Goal: Task Accomplishment & Management: Use online tool/utility

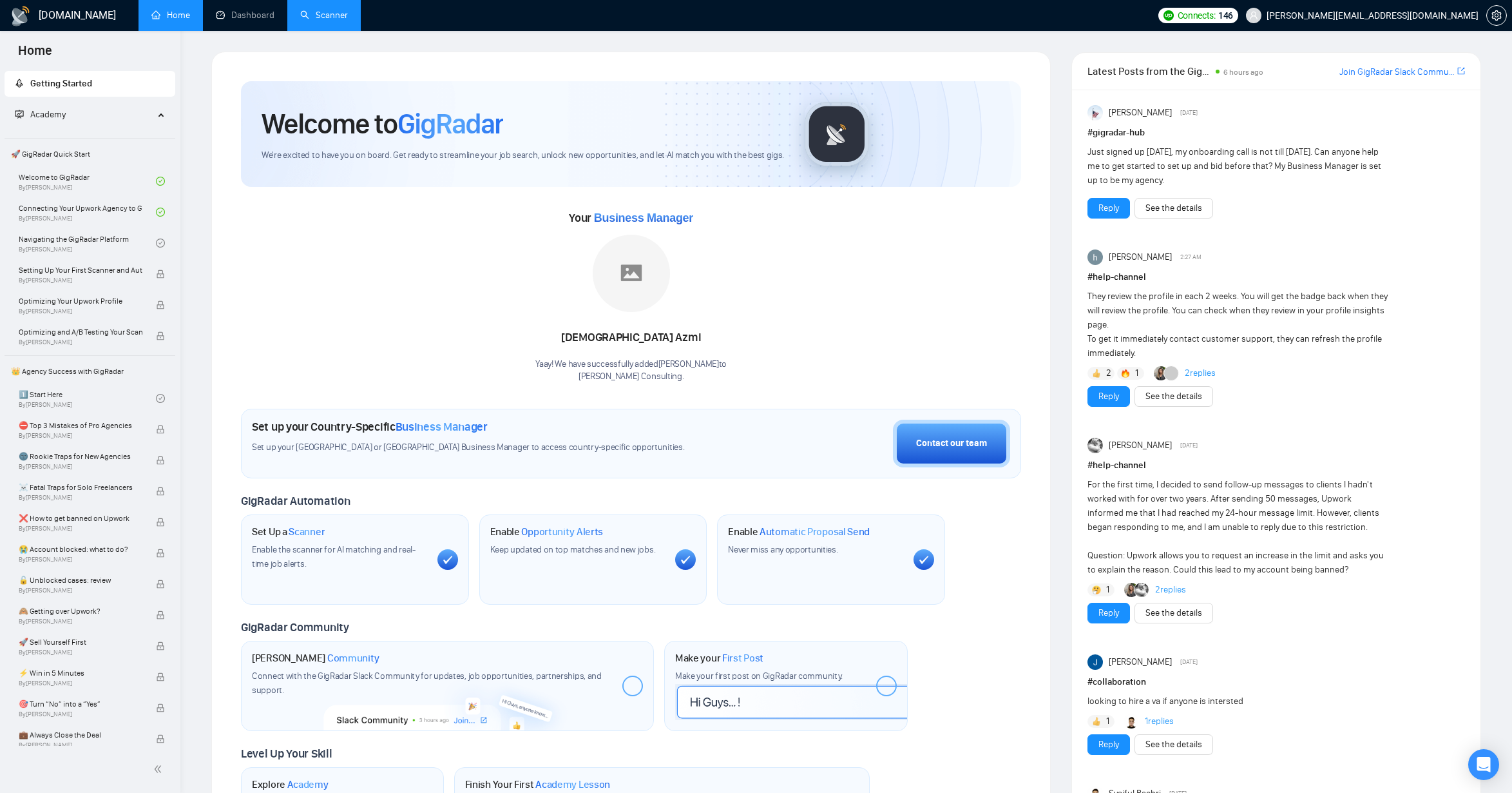
click at [333, 16] on link "Scanner" at bounding box center [324, 14] width 47 height 11
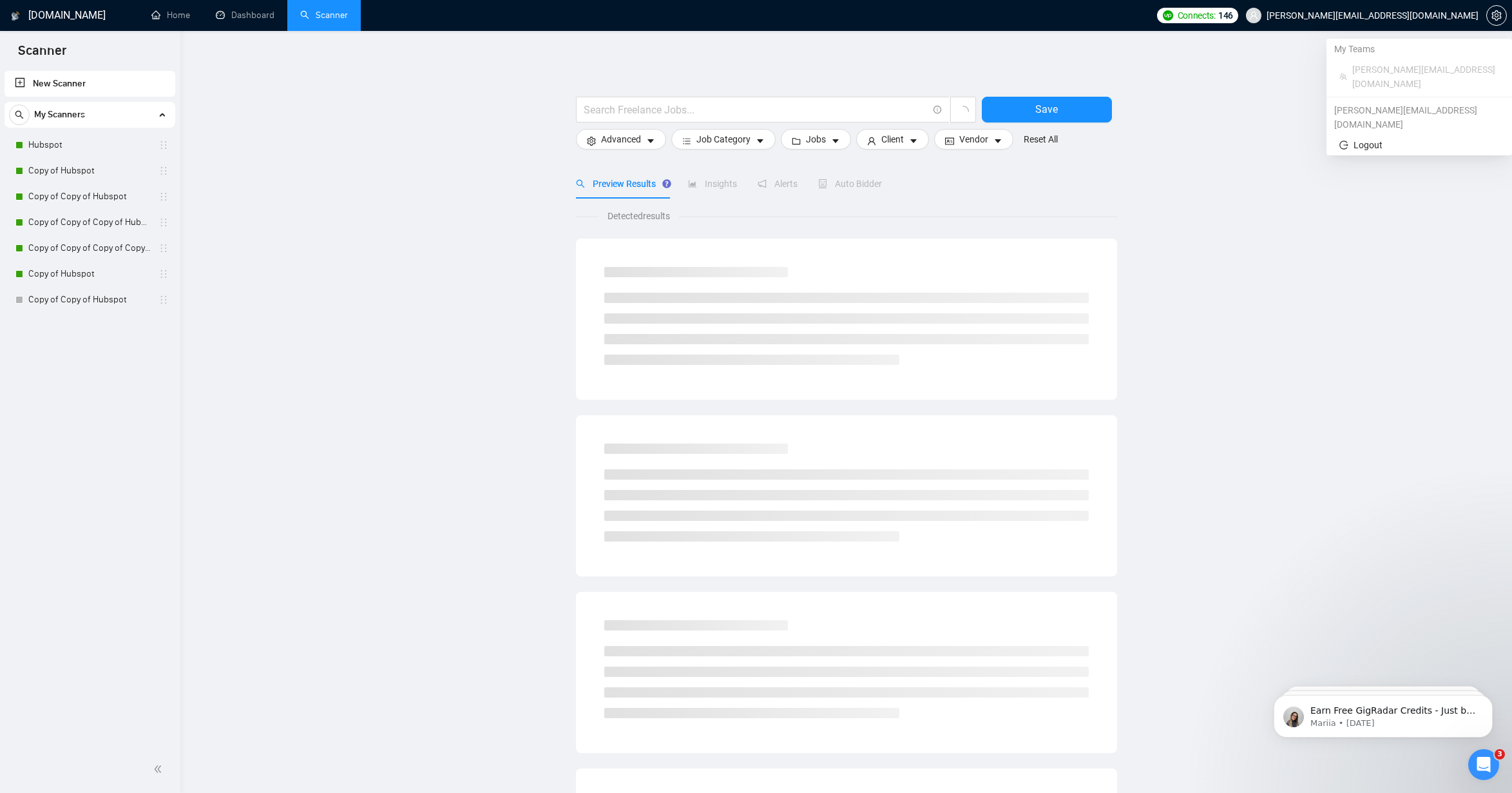
click at [1386, 16] on span "[PERSON_NAME][EMAIL_ADDRESS][DOMAIN_NAME]" at bounding box center [1373, 16] width 212 height 0
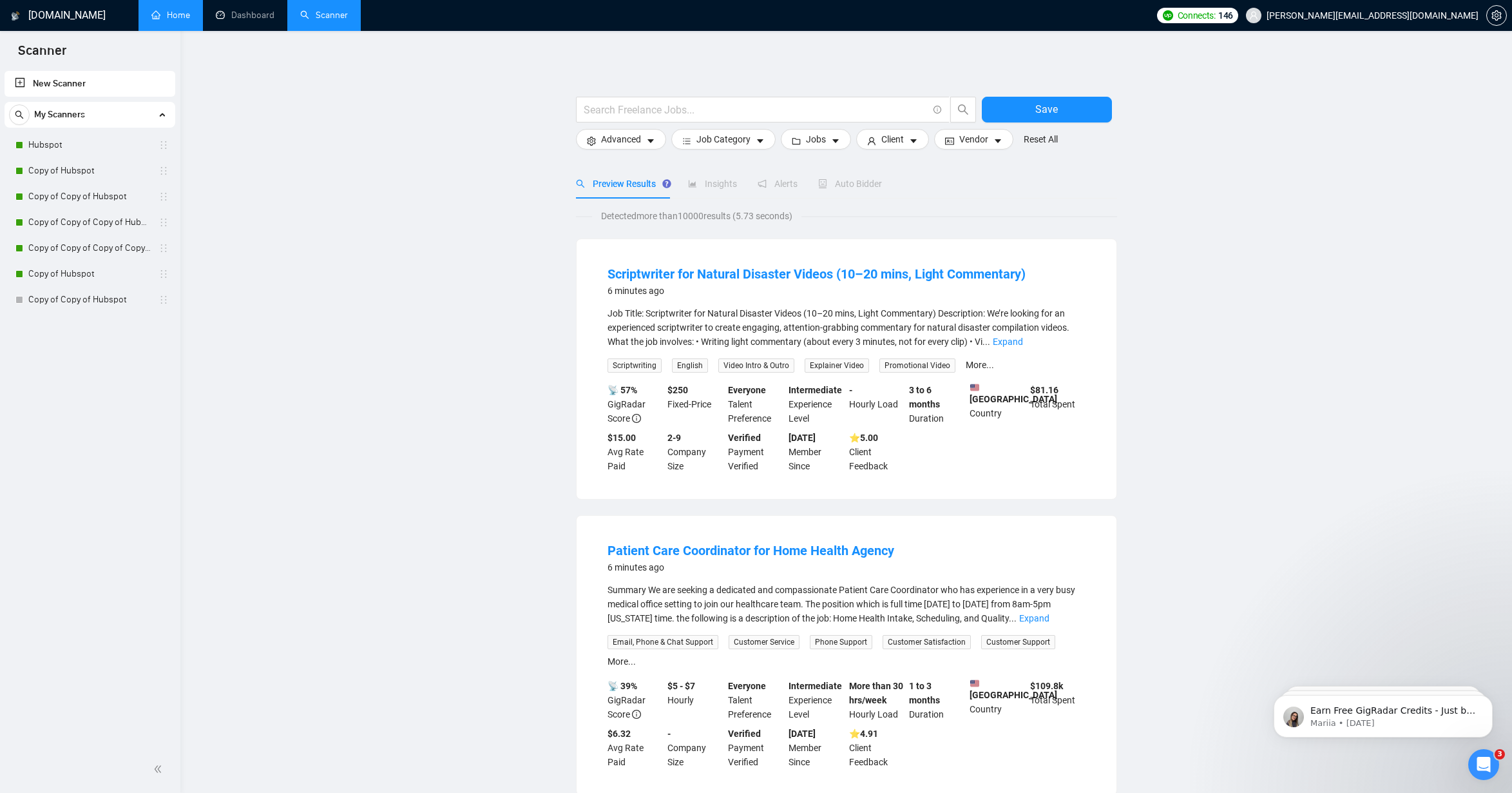
click at [163, 21] on link "Home" at bounding box center [171, 14] width 39 height 11
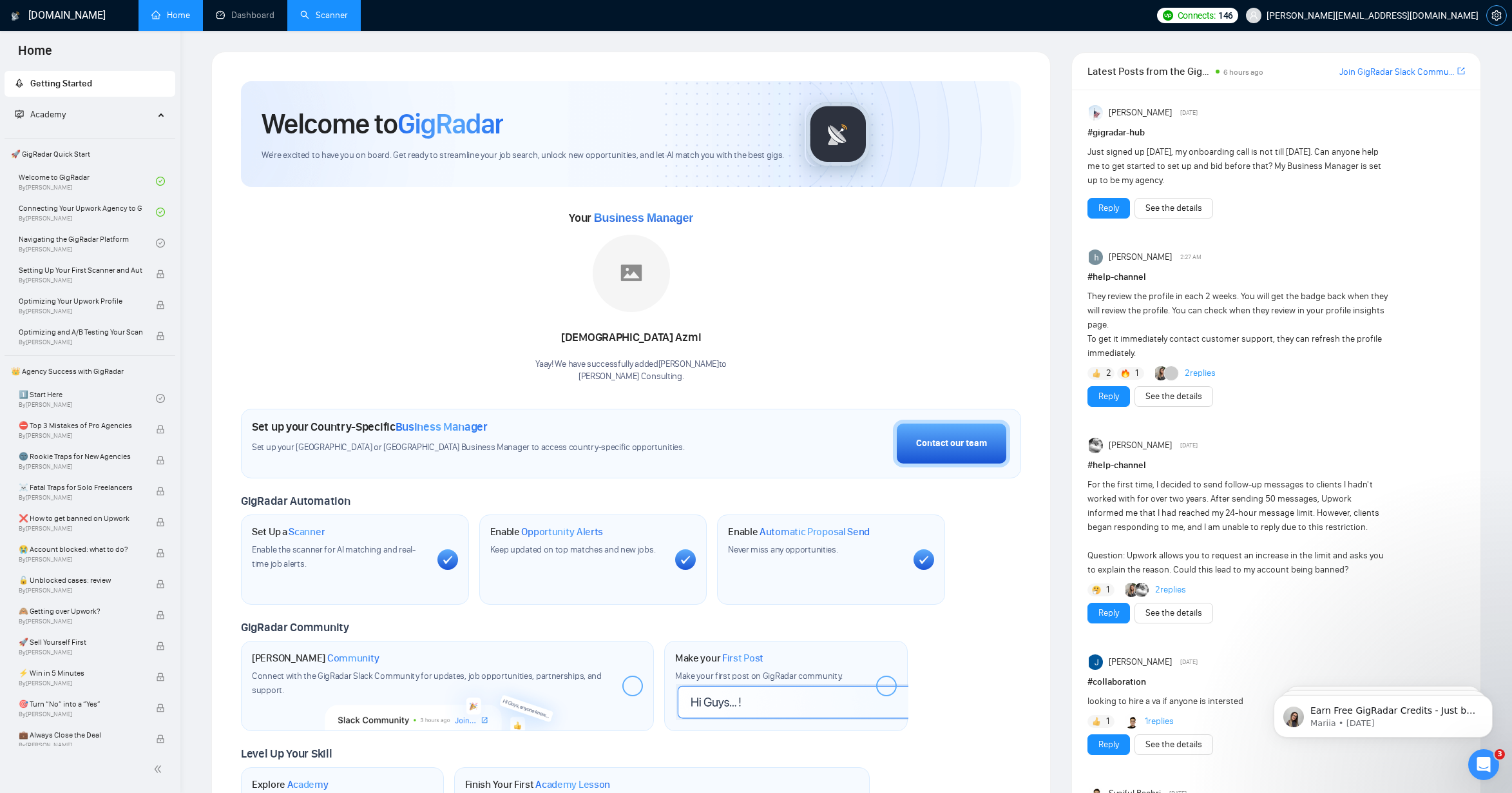
click at [1499, 14] on icon "setting" at bounding box center [1496, 15] width 9 height 10
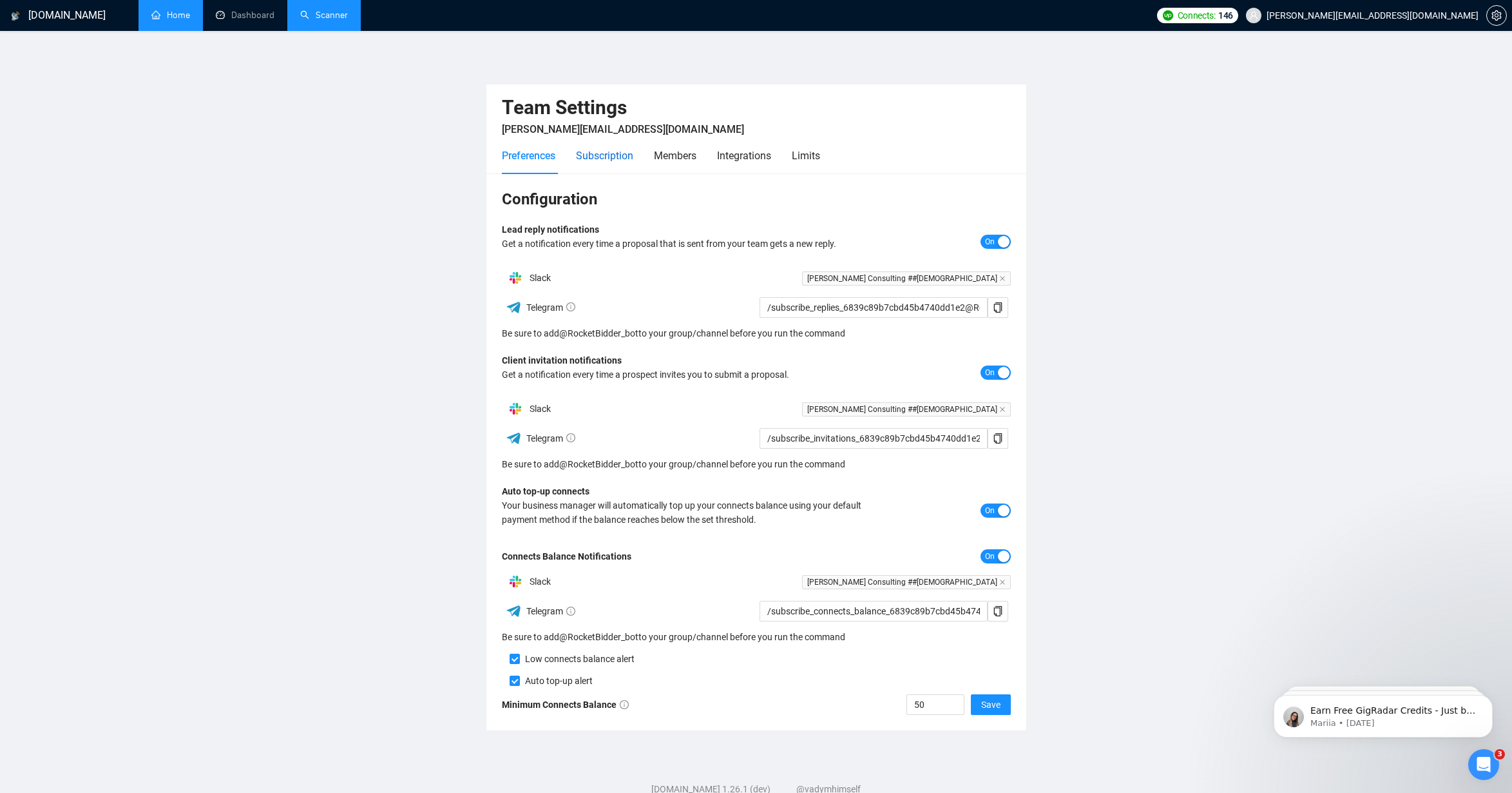
click at [618, 156] on div "Subscription" at bounding box center [605, 155] width 57 height 16
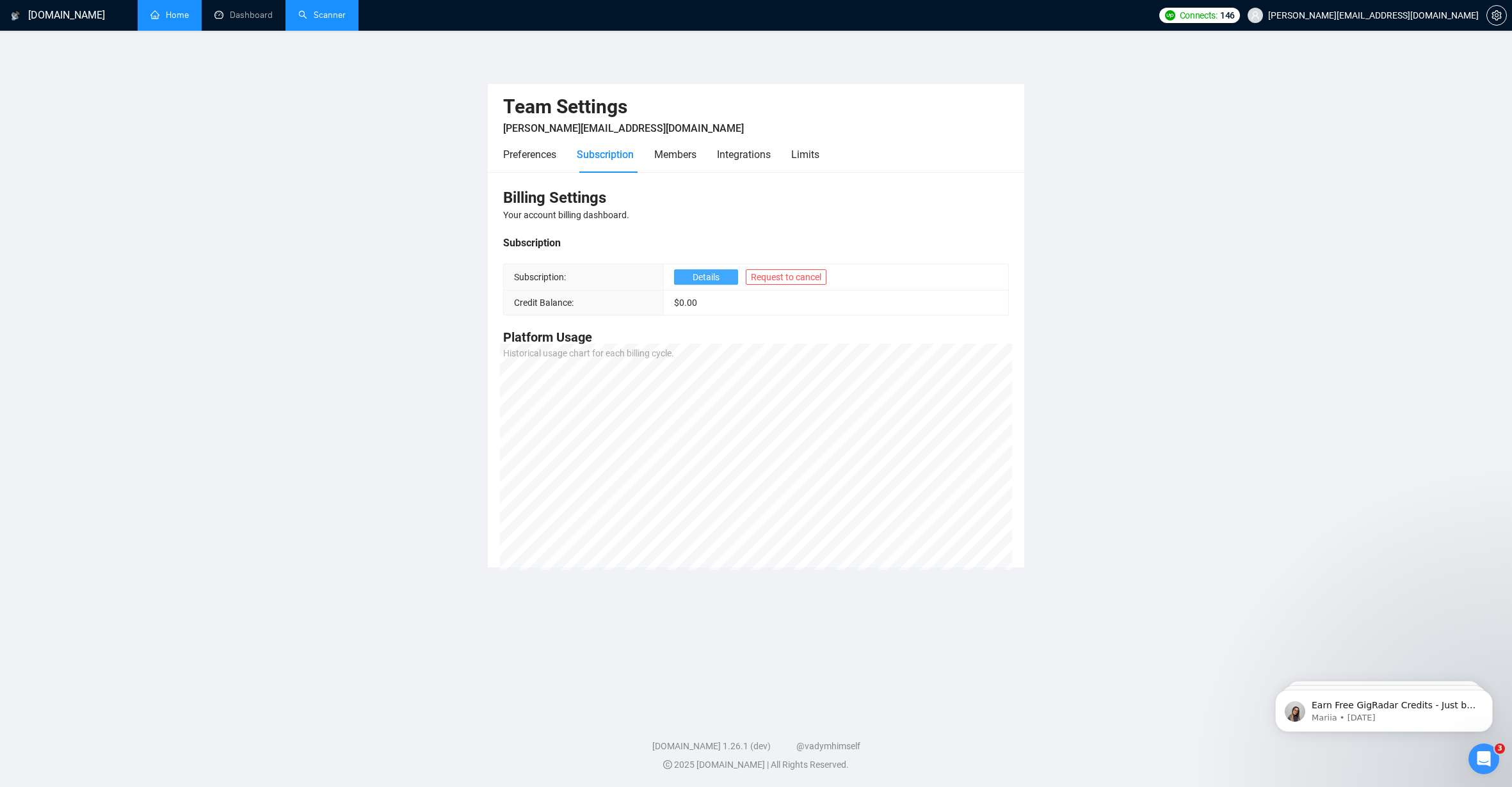
click at [723, 280] on button "Details" at bounding box center [706, 277] width 64 height 16
click at [336, 9] on link "Scanner" at bounding box center [322, 14] width 47 height 11
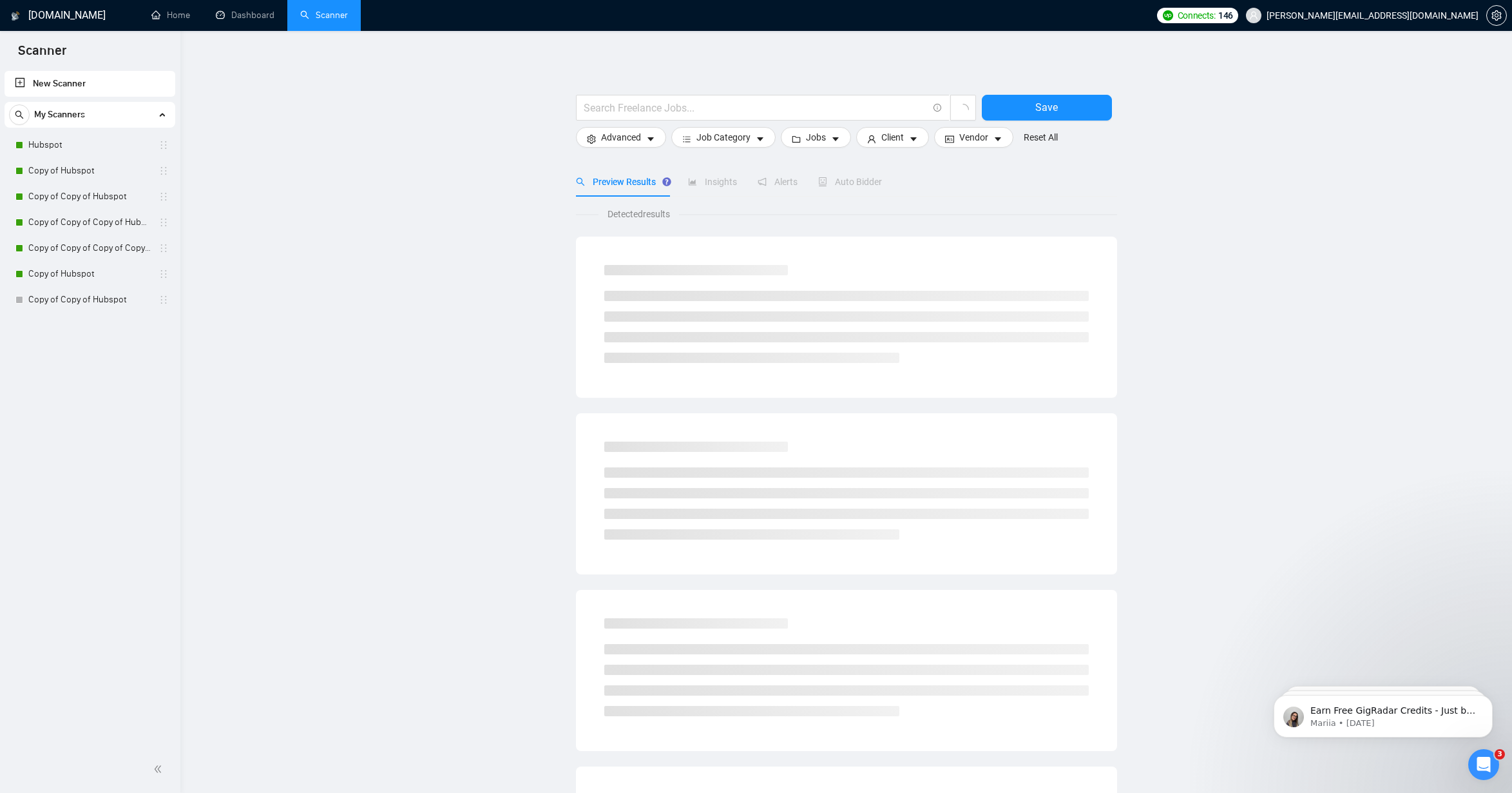
scroll to position [3, 0]
click at [40, 152] on link "Hubspot" at bounding box center [89, 145] width 122 height 26
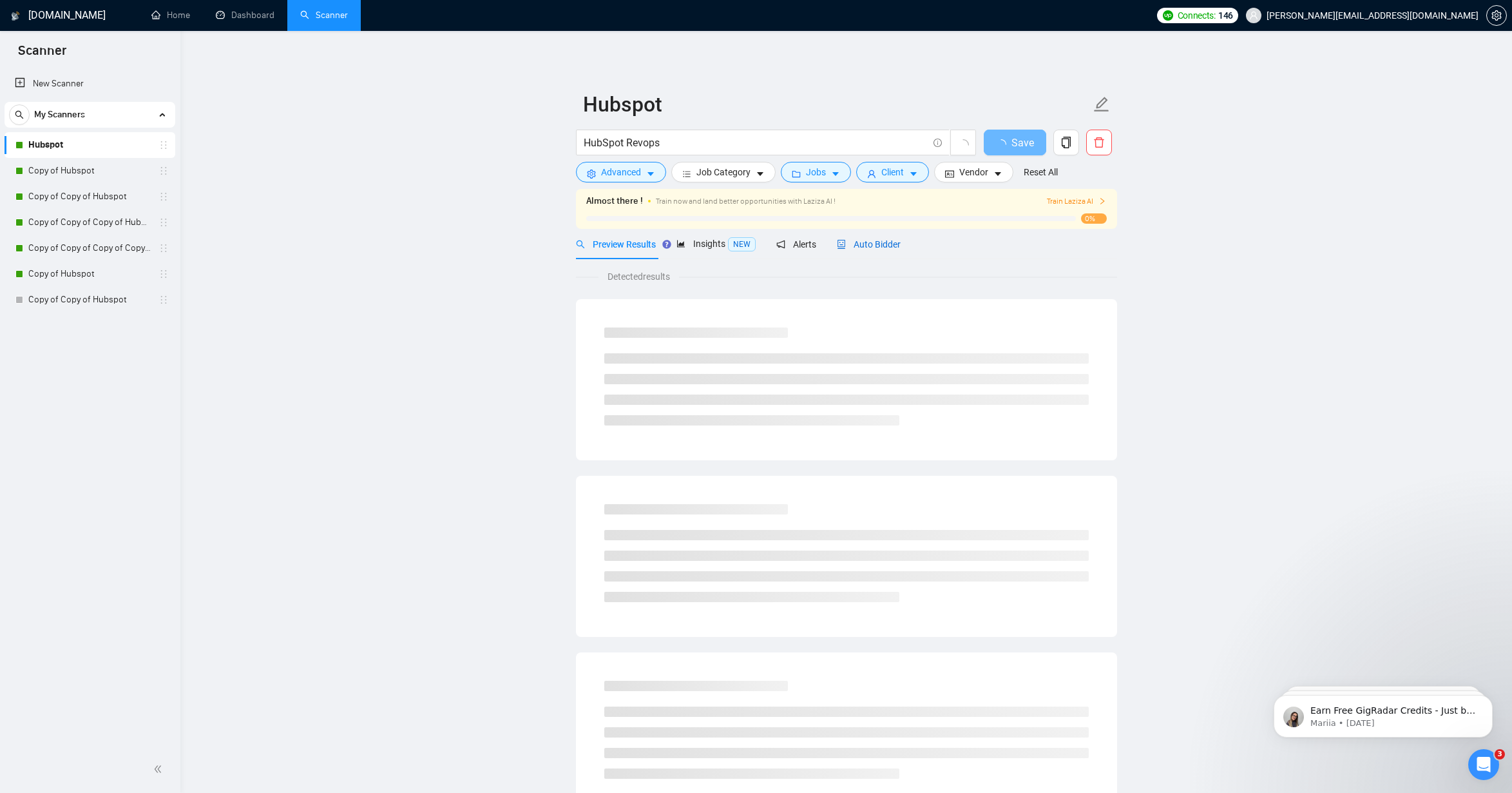
click at [885, 248] on span "Auto Bidder" at bounding box center [869, 244] width 64 height 10
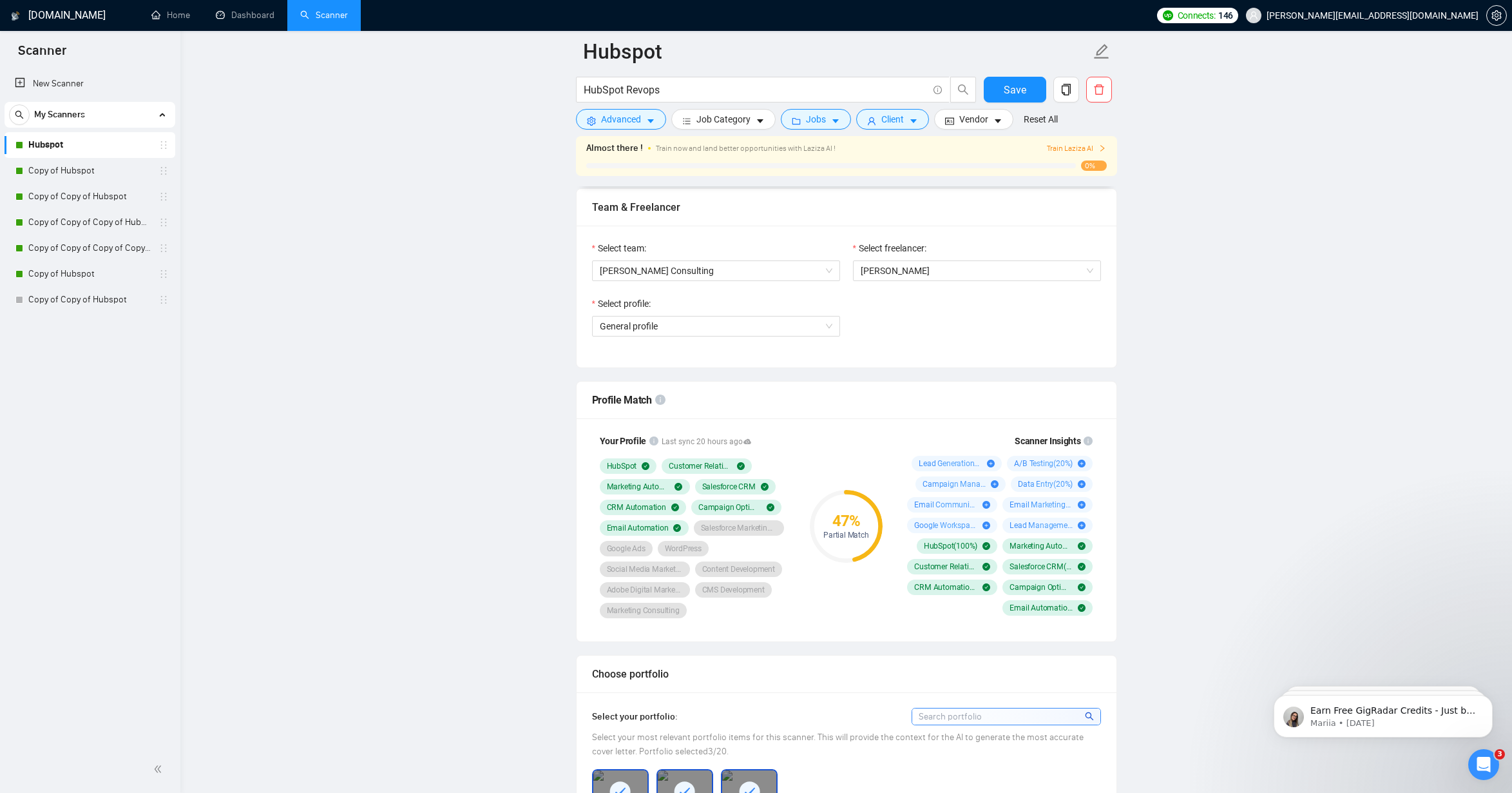
scroll to position [670, 0]
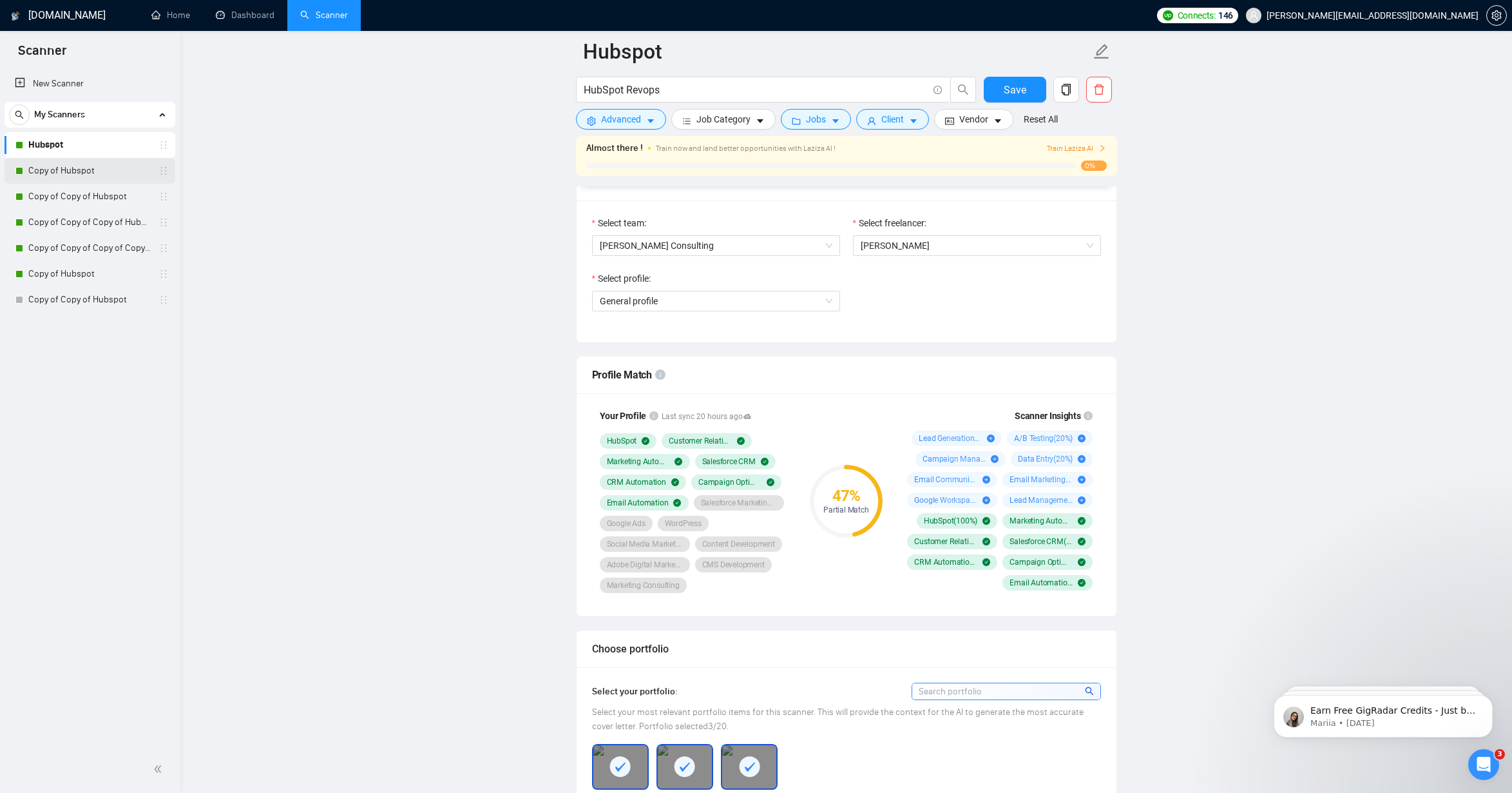
click at [48, 168] on link "Copy of Hubspot" at bounding box center [89, 171] width 122 height 26
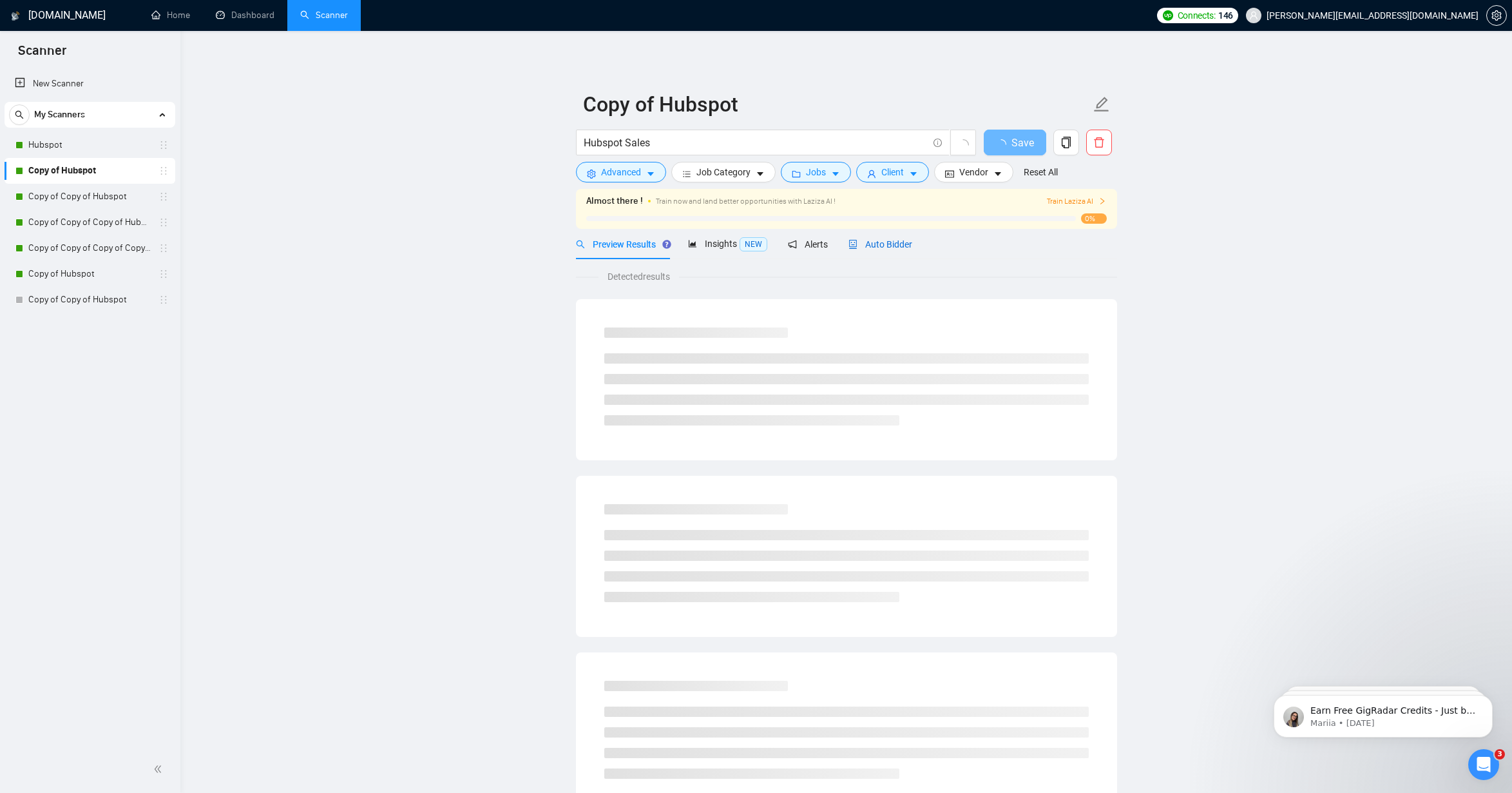
click at [899, 242] on span "Auto Bidder" at bounding box center [880, 244] width 64 height 10
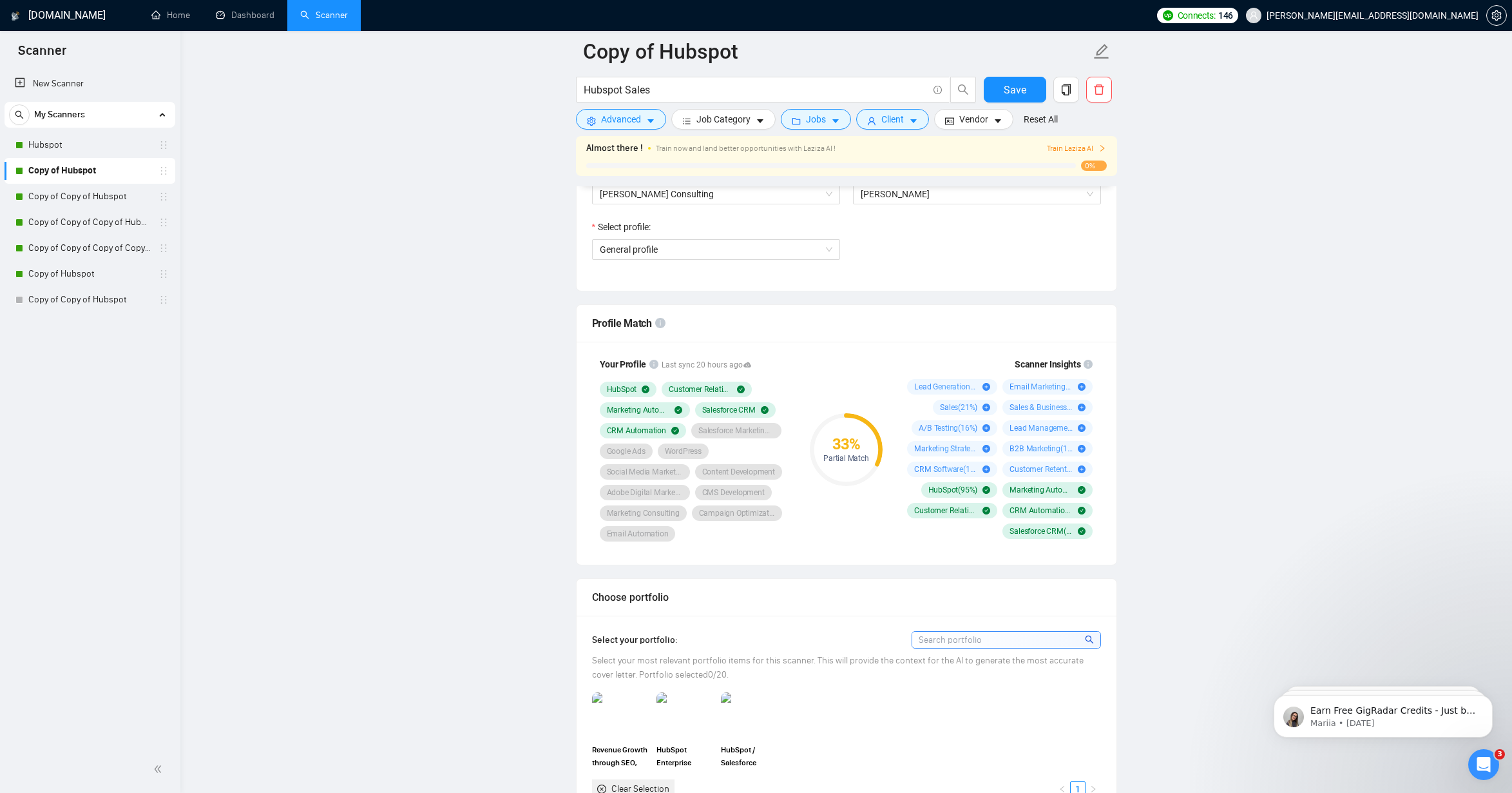
scroll to position [722, 0]
drag, startPoint x: 1107, startPoint y: 336, endPoint x: 972, endPoint y: 336, distance: 135.0
click at [972, 336] on span "Lead Management Automation is used in 16 % of the jobs found by the scanner. We…" at bounding box center [1046, 374] width 149 height 81
copy span "Lead Management Automation"
drag, startPoint x: 1038, startPoint y: 372, endPoint x: 1018, endPoint y: 373, distance: 20.0
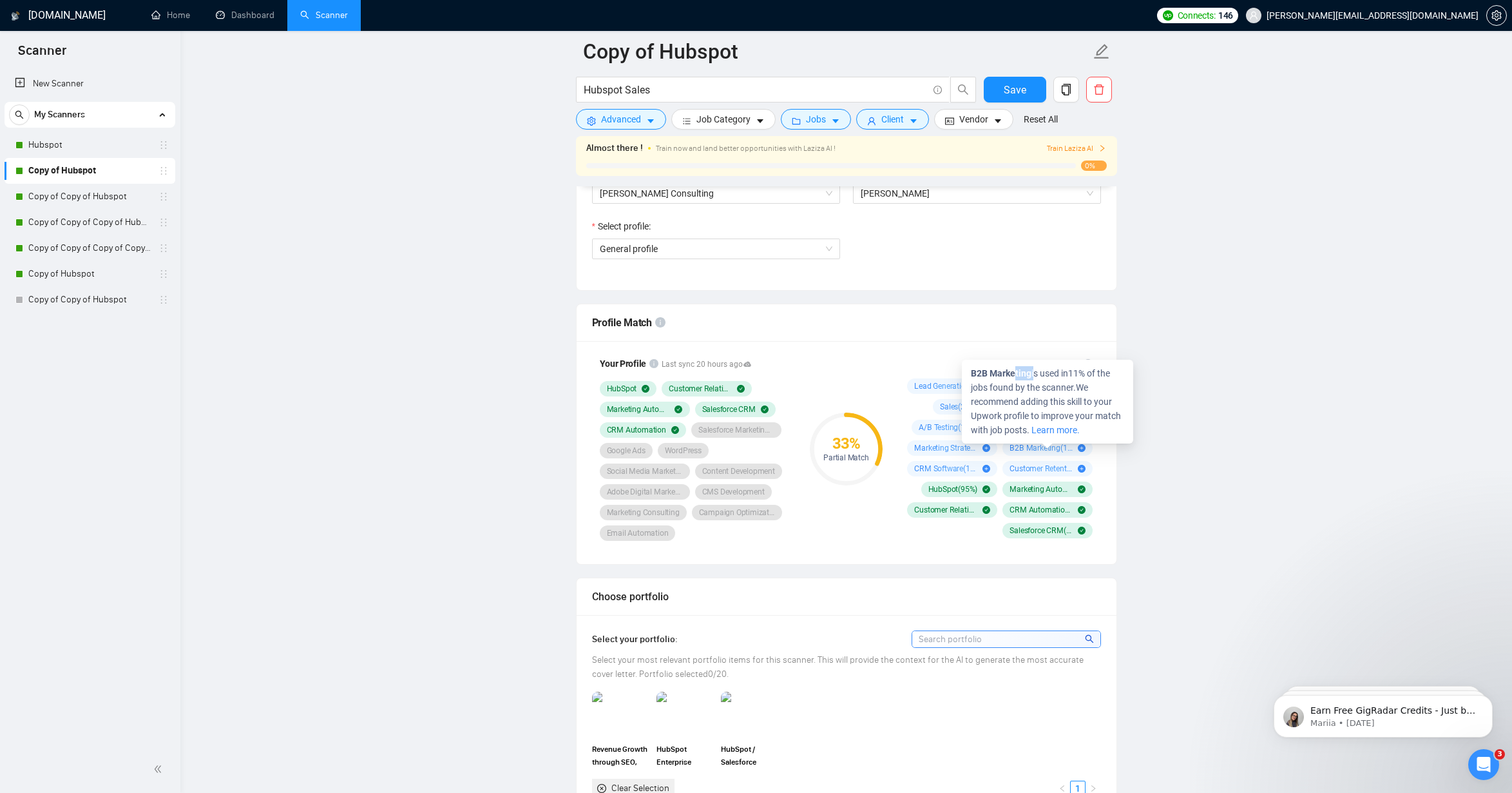
click at [1018, 373] on span "B2B Marketing is used in 11 % of the jobs found by the scanner. We recommend ad…" at bounding box center [1046, 401] width 150 height 67
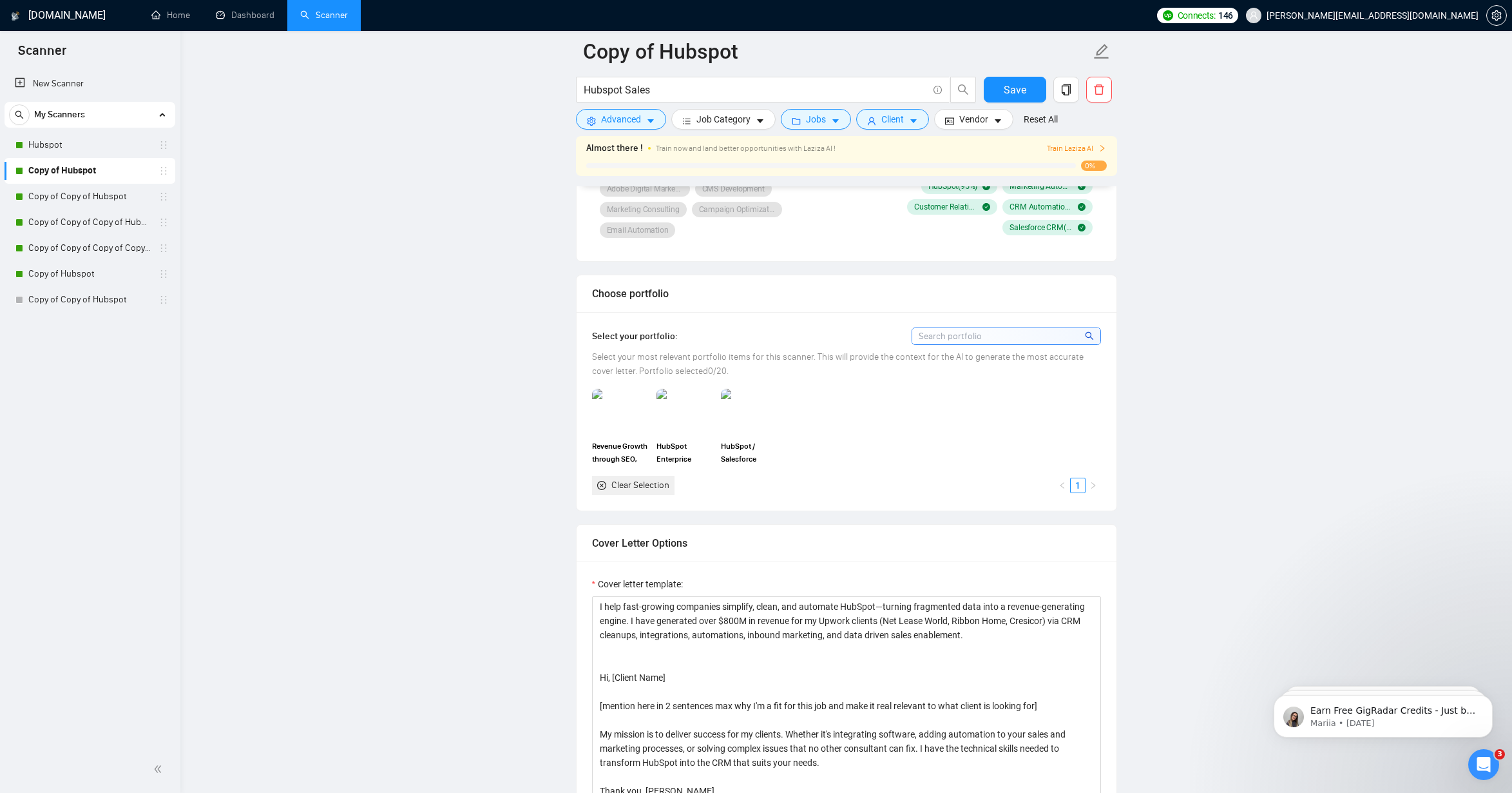
scroll to position [648, 0]
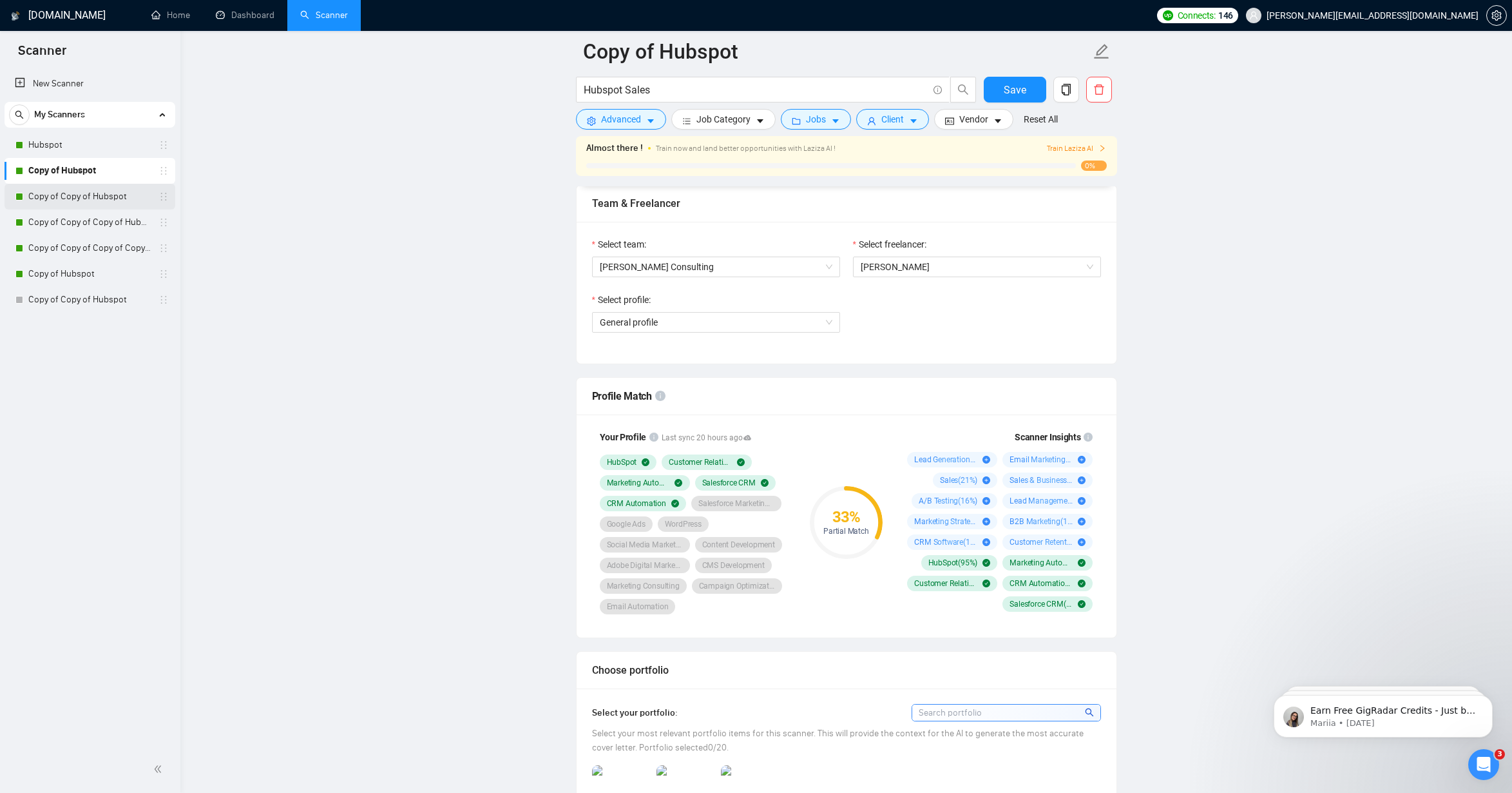
click at [80, 201] on link "Copy of Copy of Hubspot" at bounding box center [89, 197] width 122 height 26
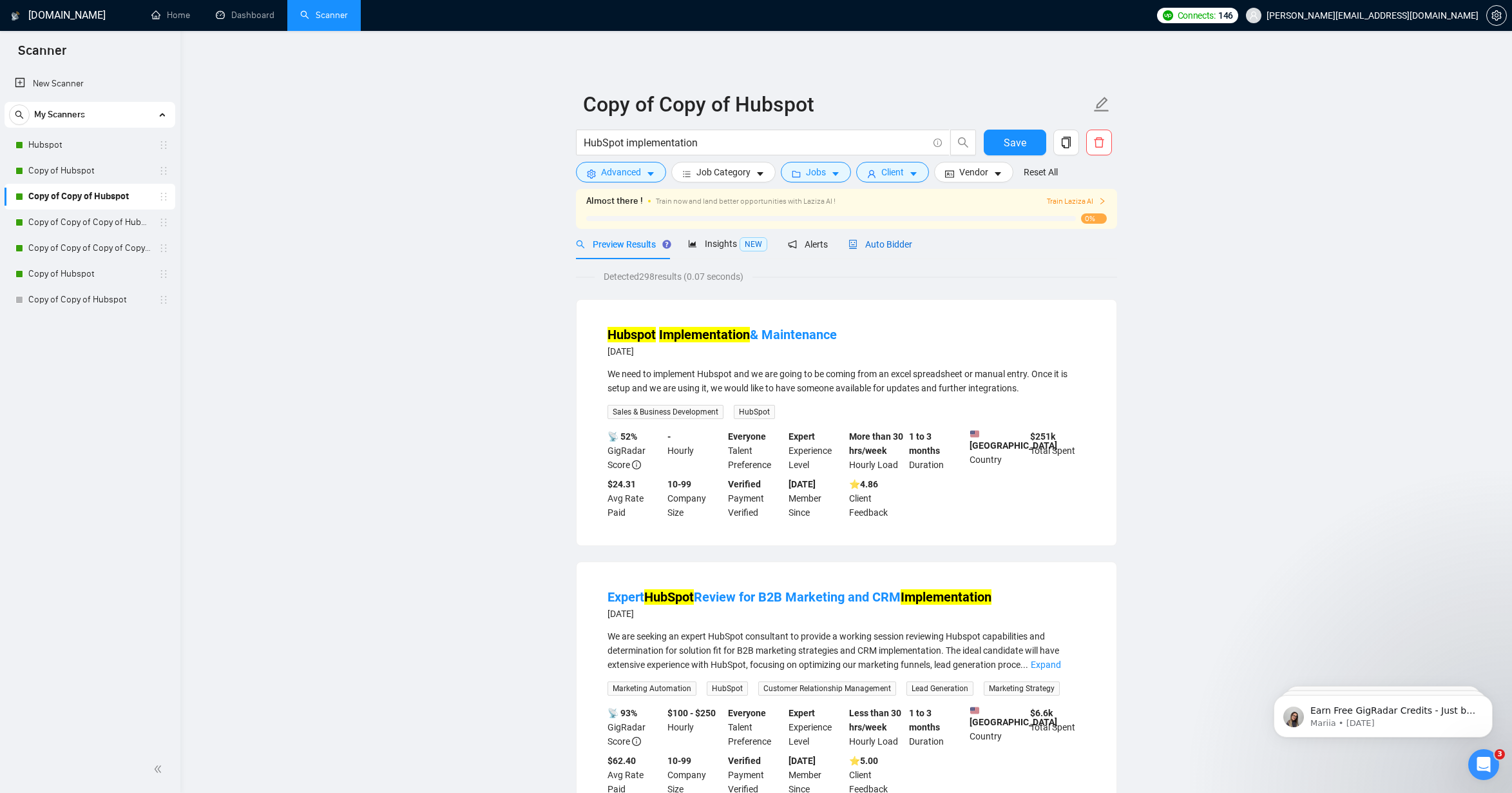
click at [878, 247] on span "Auto Bidder" at bounding box center [880, 244] width 64 height 10
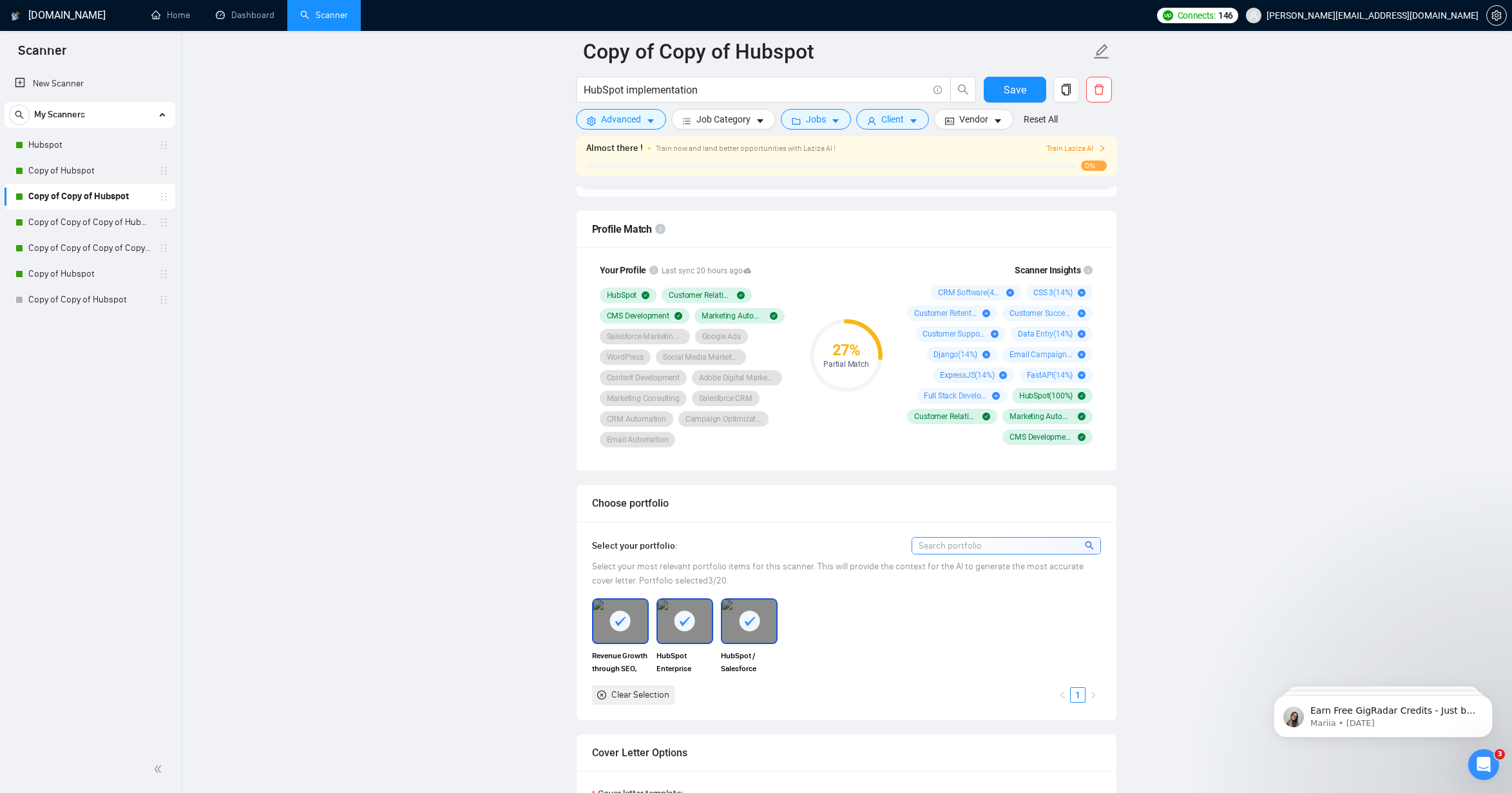
scroll to position [819, 0]
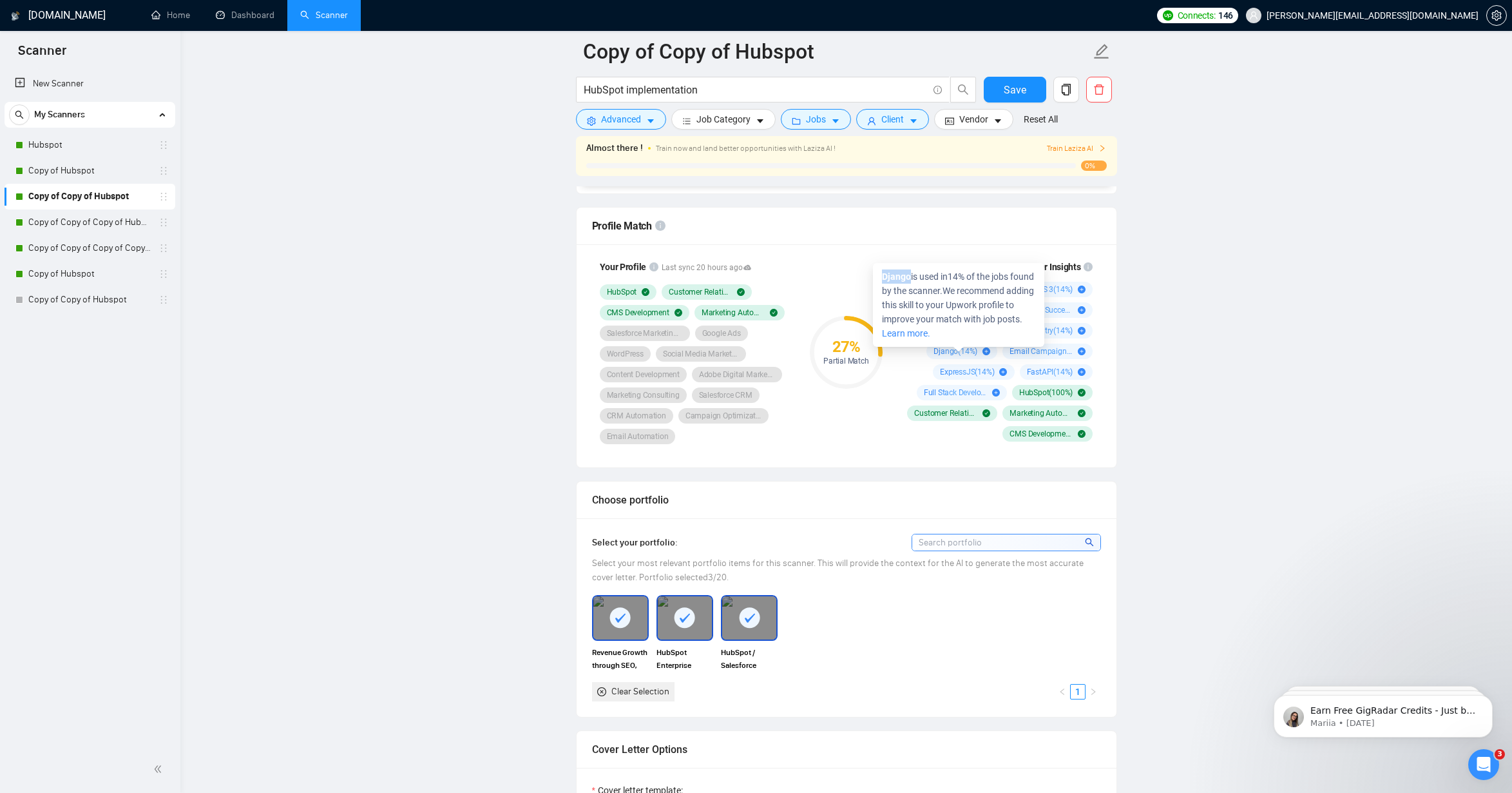
drag, startPoint x: 913, startPoint y: 276, endPoint x: 880, endPoint y: 277, distance: 33.0
click at [880, 277] on div "Django is used in 14 % of the jobs found by the scanner. We recommend adding th…" at bounding box center [959, 305] width 171 height 84
copy strong "Django"
click at [949, 371] on span "ExpressJS ( 14 %)" at bounding box center [967, 372] width 54 height 10
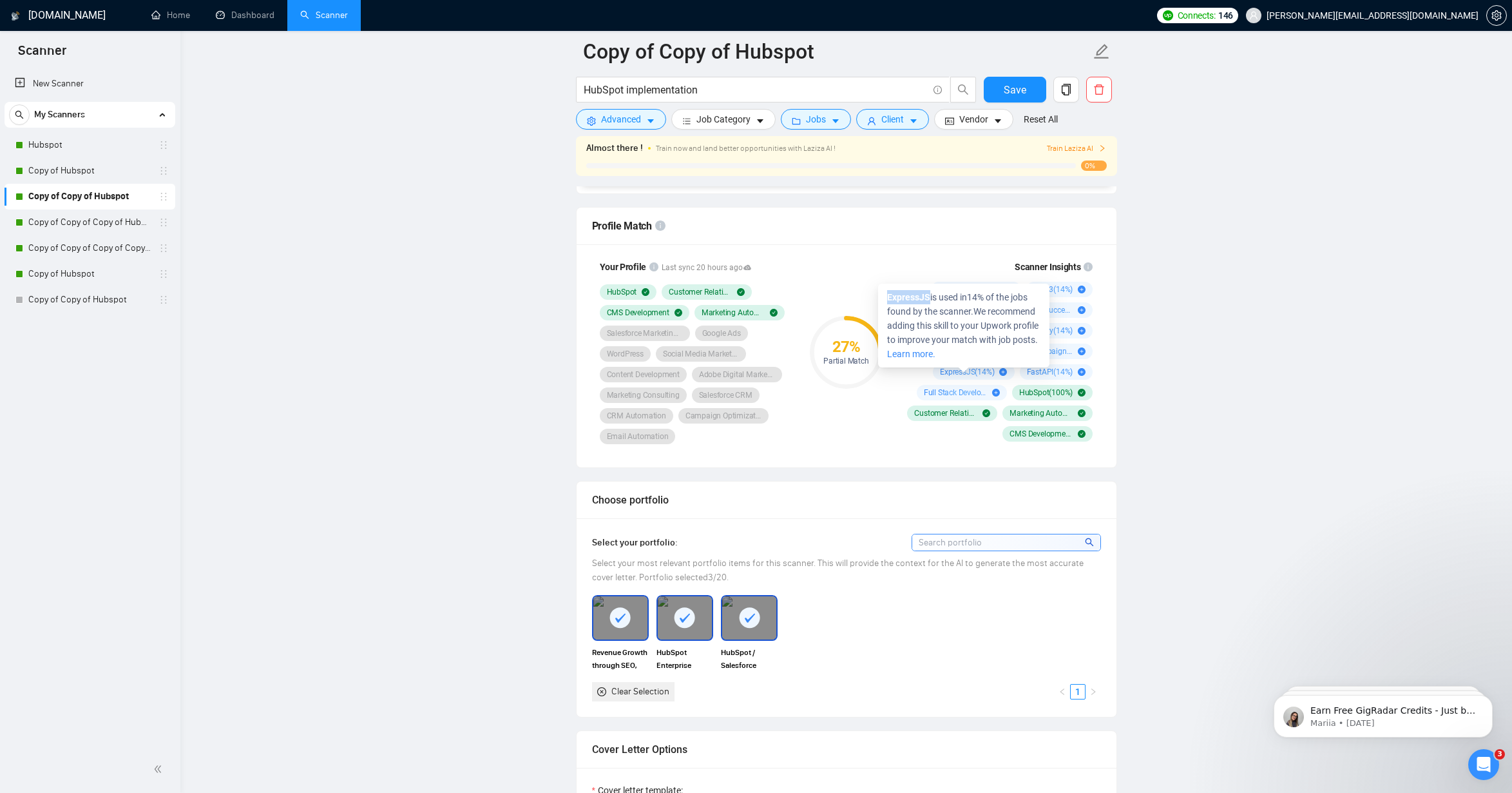
drag, startPoint x: 934, startPoint y: 297, endPoint x: 878, endPoint y: 297, distance: 56.0
click at [878, 297] on div "ExpressJS is used in 14 % of the jobs found by the scanner. We recommend adding…" at bounding box center [964, 325] width 171 height 84
copy strong "ExpressJS"
click at [961, 390] on span "Full Stack Development ( 14 %)" at bounding box center [956, 393] width 63 height 10
drag, startPoint x: 982, startPoint y: 301, endPoint x: 875, endPoint y: 300, distance: 107.0
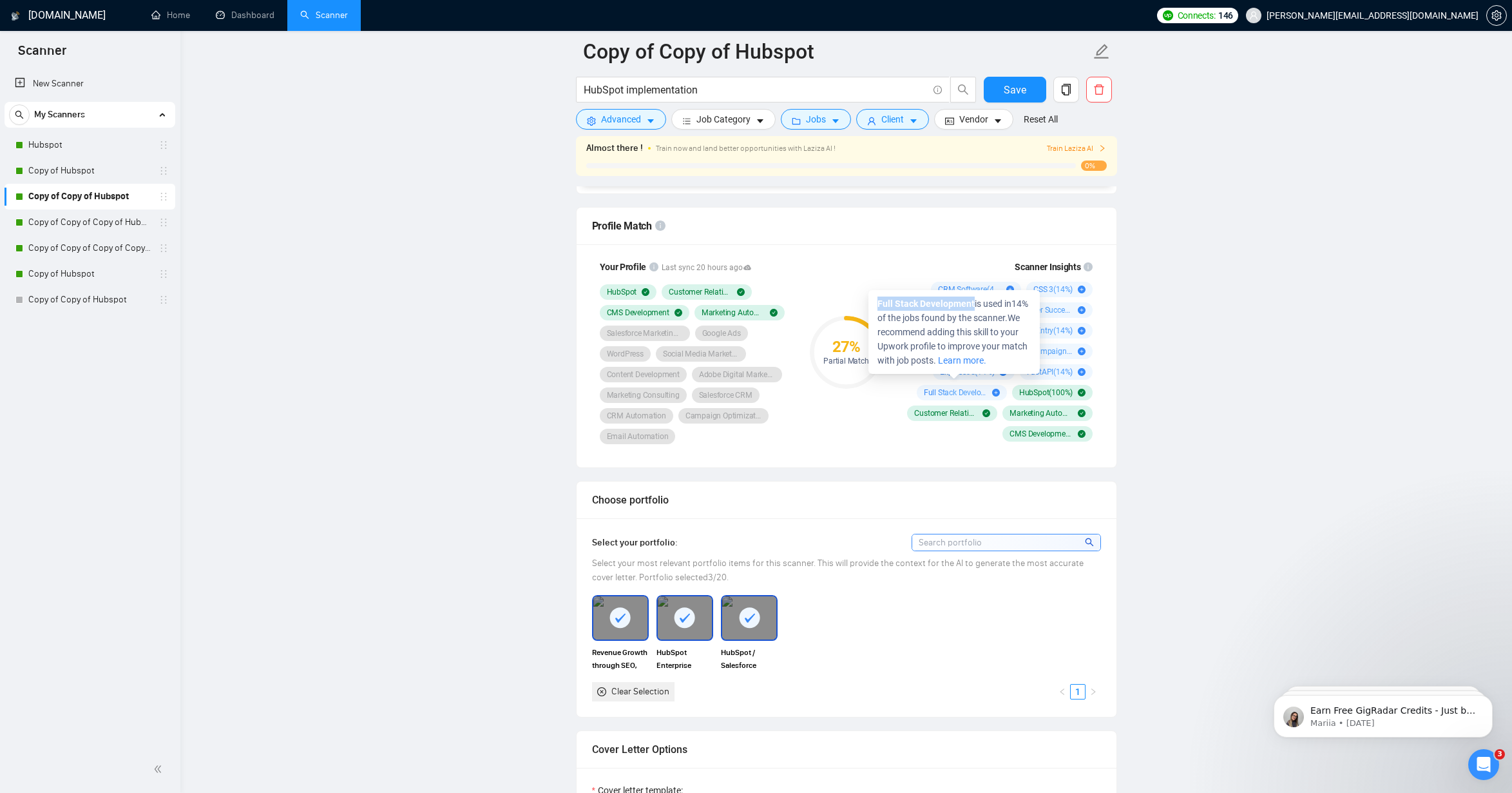
click at [875, 300] on div "Full Stack Development is used in 14 % of the jobs found by the scanner. We rec…" at bounding box center [954, 331] width 171 height 84
copy strong "Full Stack Development"
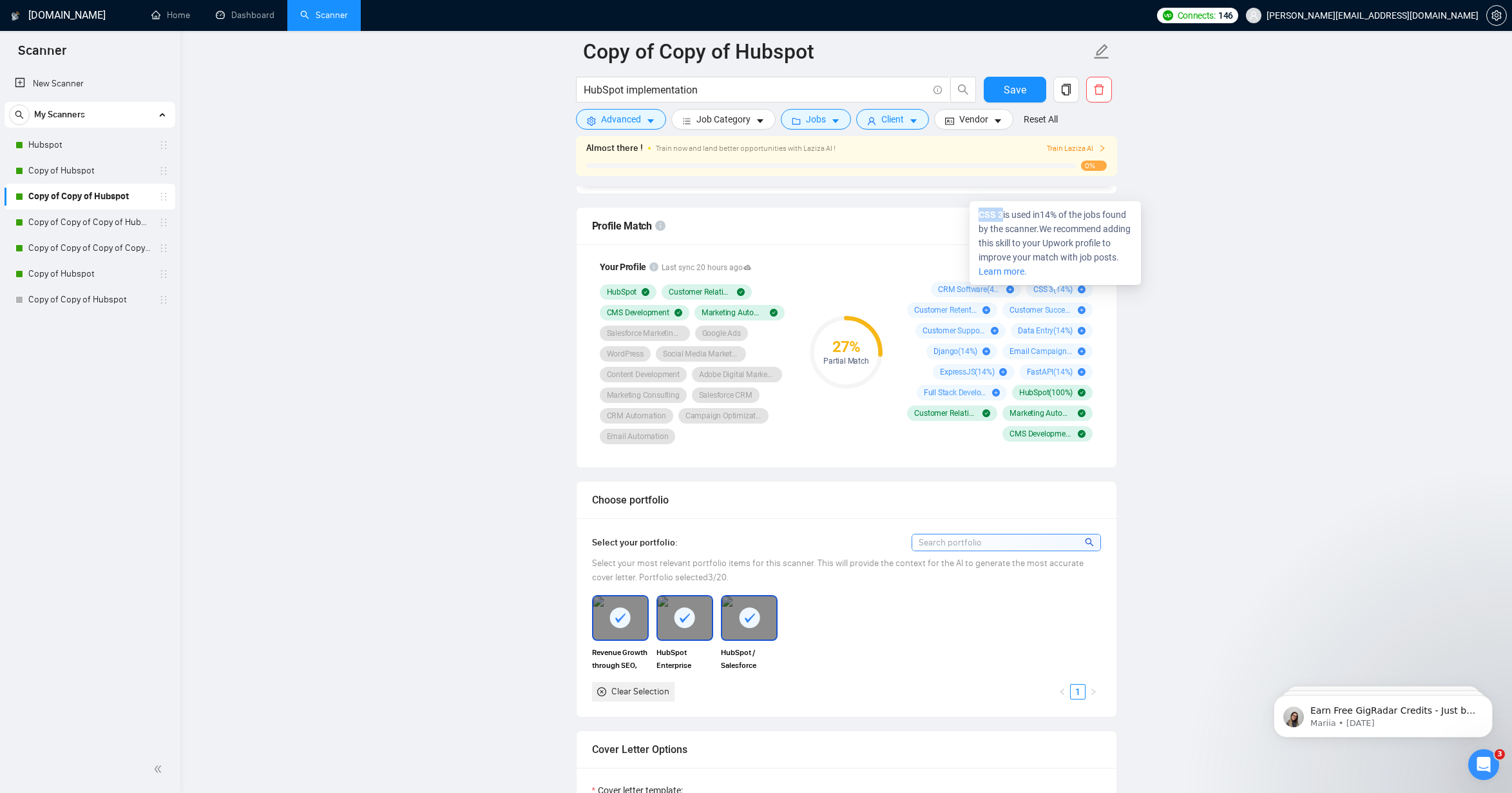
drag, startPoint x: 1005, startPoint y: 211, endPoint x: 976, endPoint y: 210, distance: 29.0
click at [976, 210] on div "CSS 3 is used in 14 % of the jobs found by the scanner. We recommend adding thi…" at bounding box center [1055, 243] width 171 height 84
copy strong "CSS 3"
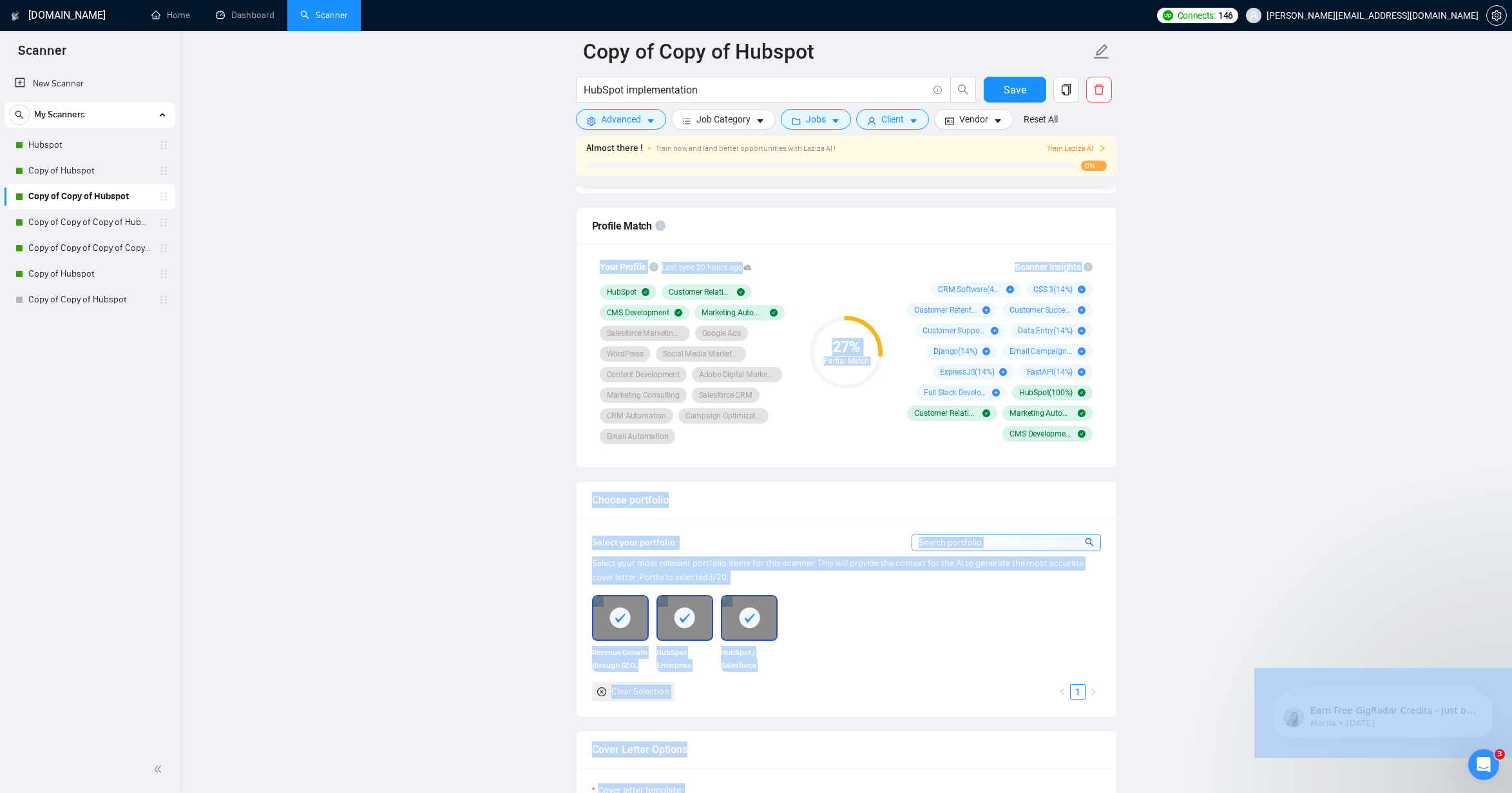
drag, startPoint x: 1054, startPoint y: 235, endPoint x: 956, endPoint y: 237, distance: 98.0
copy body "Your Profile Last sync 20 hours ago HubSpot Customer Relationship Management CM…"
click at [1046, 230] on div "Profile Match" at bounding box center [847, 226] width 509 height 37
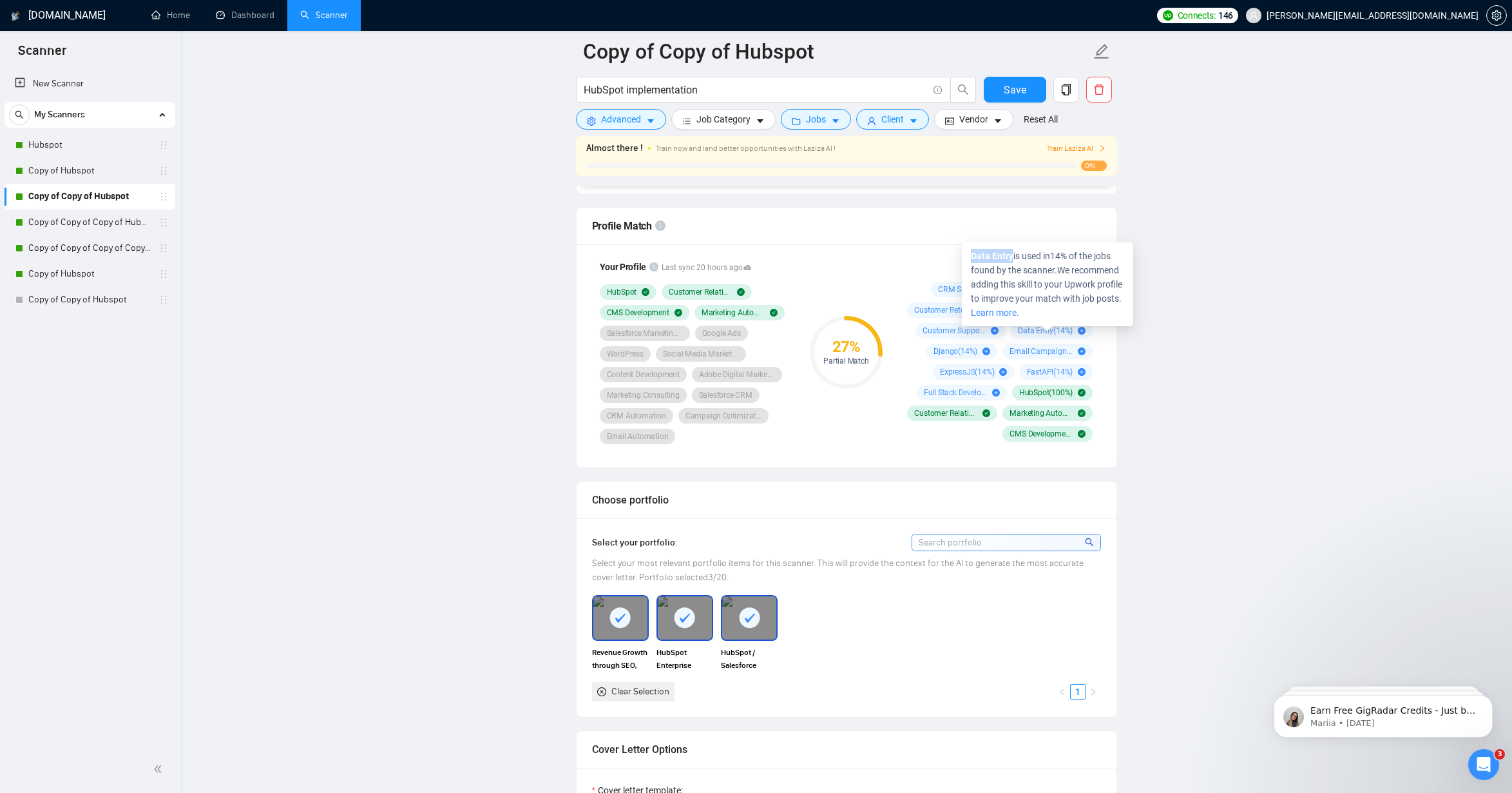
drag, startPoint x: 1018, startPoint y: 257, endPoint x: 970, endPoint y: 255, distance: 48.0
click at [970, 255] on div "Data Entry is used in 14 % of the jobs found by the scanner. We recommend addin…" at bounding box center [1048, 284] width 171 height 84
copy strong "Data Entry"
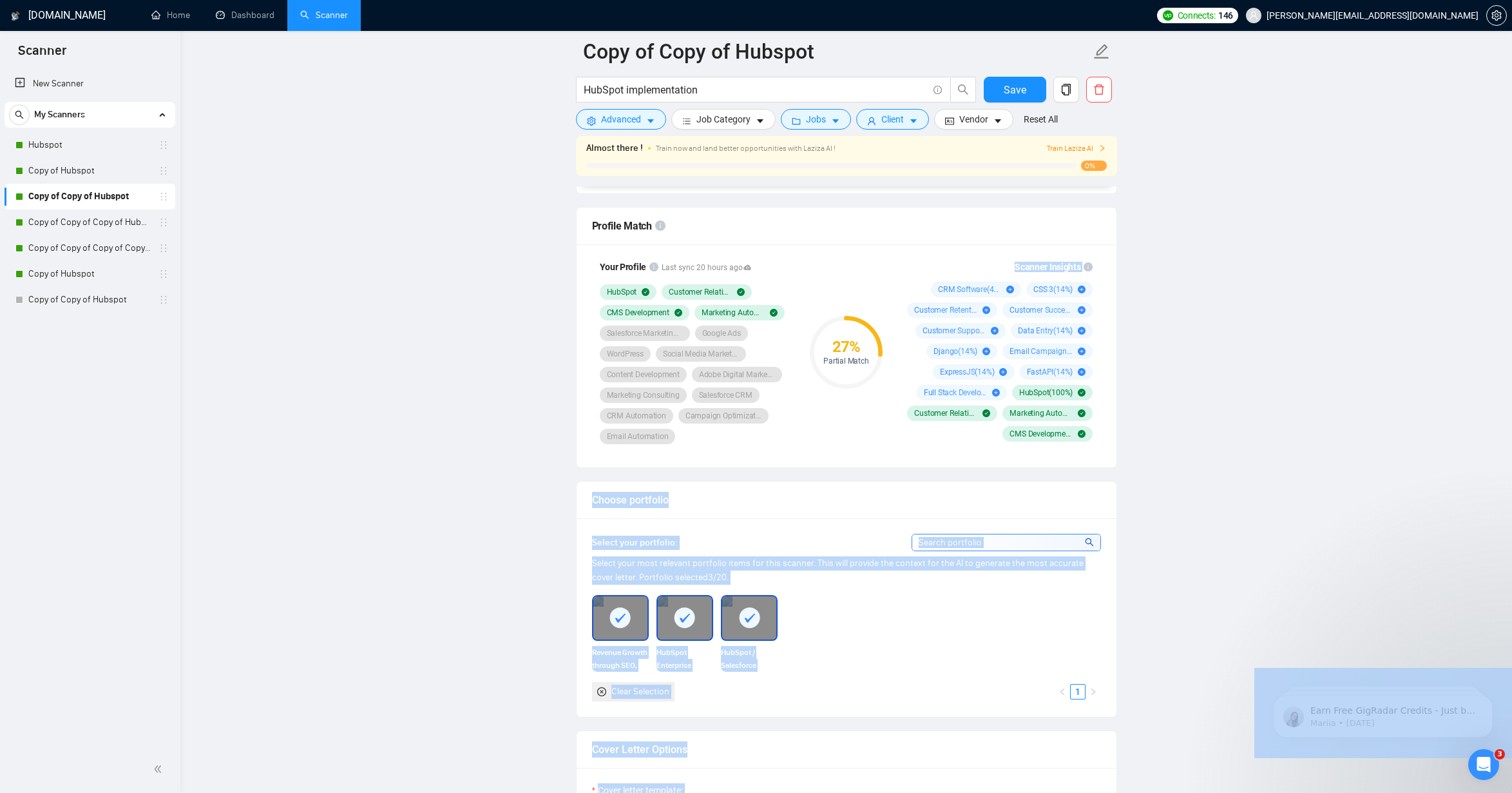
drag, startPoint x: 1070, startPoint y: 264, endPoint x: 967, endPoint y: 262, distance: 103.0
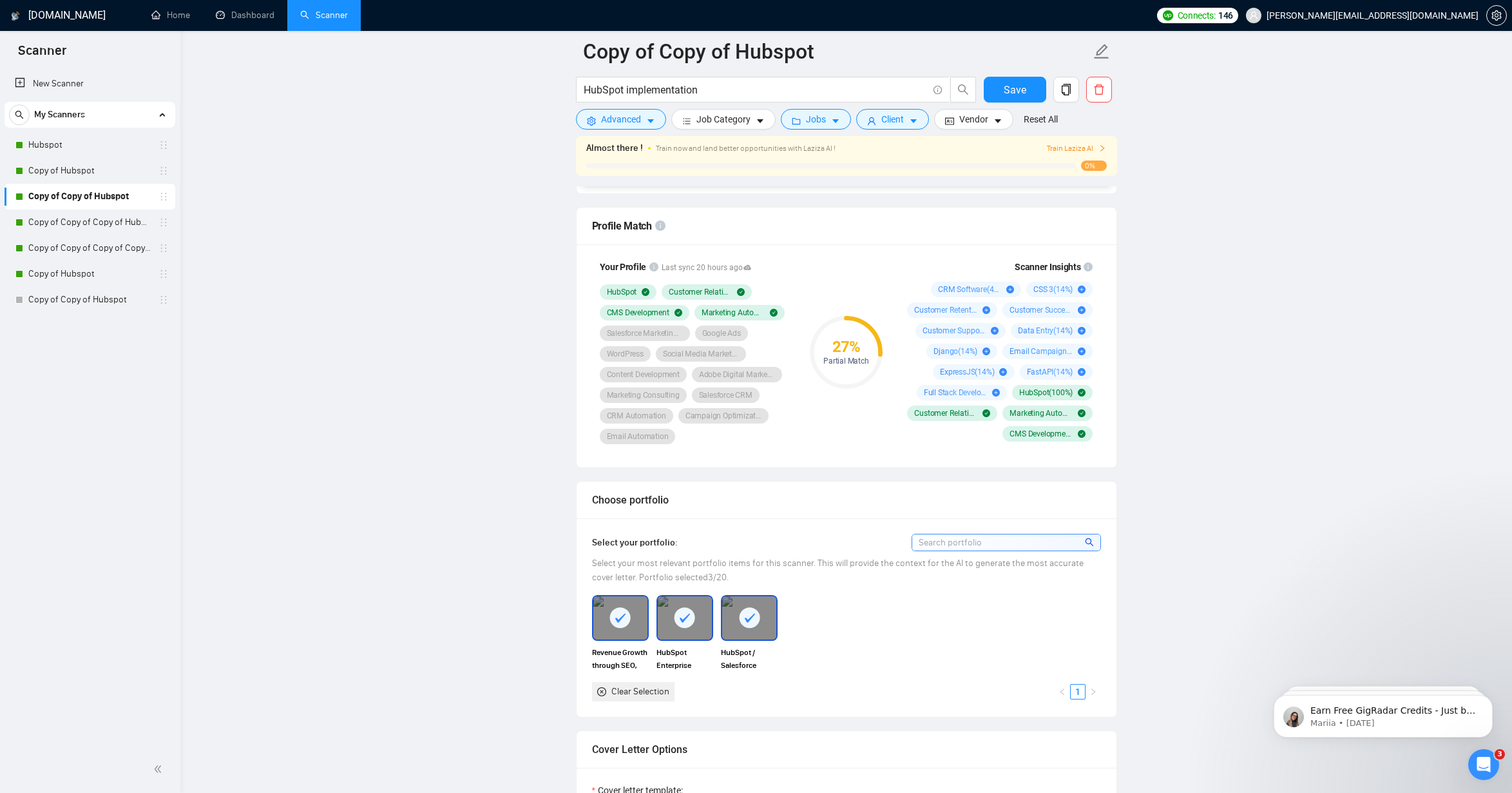
click at [977, 247] on div "Your Profile Last sync 20 hours ago HubSpot Customer Relationship Management CM…" at bounding box center [846, 356] width 540 height 223
drag, startPoint x: 1010, startPoint y: 296, endPoint x: 974, endPoint y: 294, distance: 36.1
click at [974, 294] on div "FastAPI is used in 14 % of the jobs found by the scanner. We recommend adding t…" at bounding box center [1054, 325] width 171 height 84
copy strong "FastAPI"
click at [83, 216] on link "Copy of Copy of Copy of Hubspot" at bounding box center [89, 222] width 122 height 26
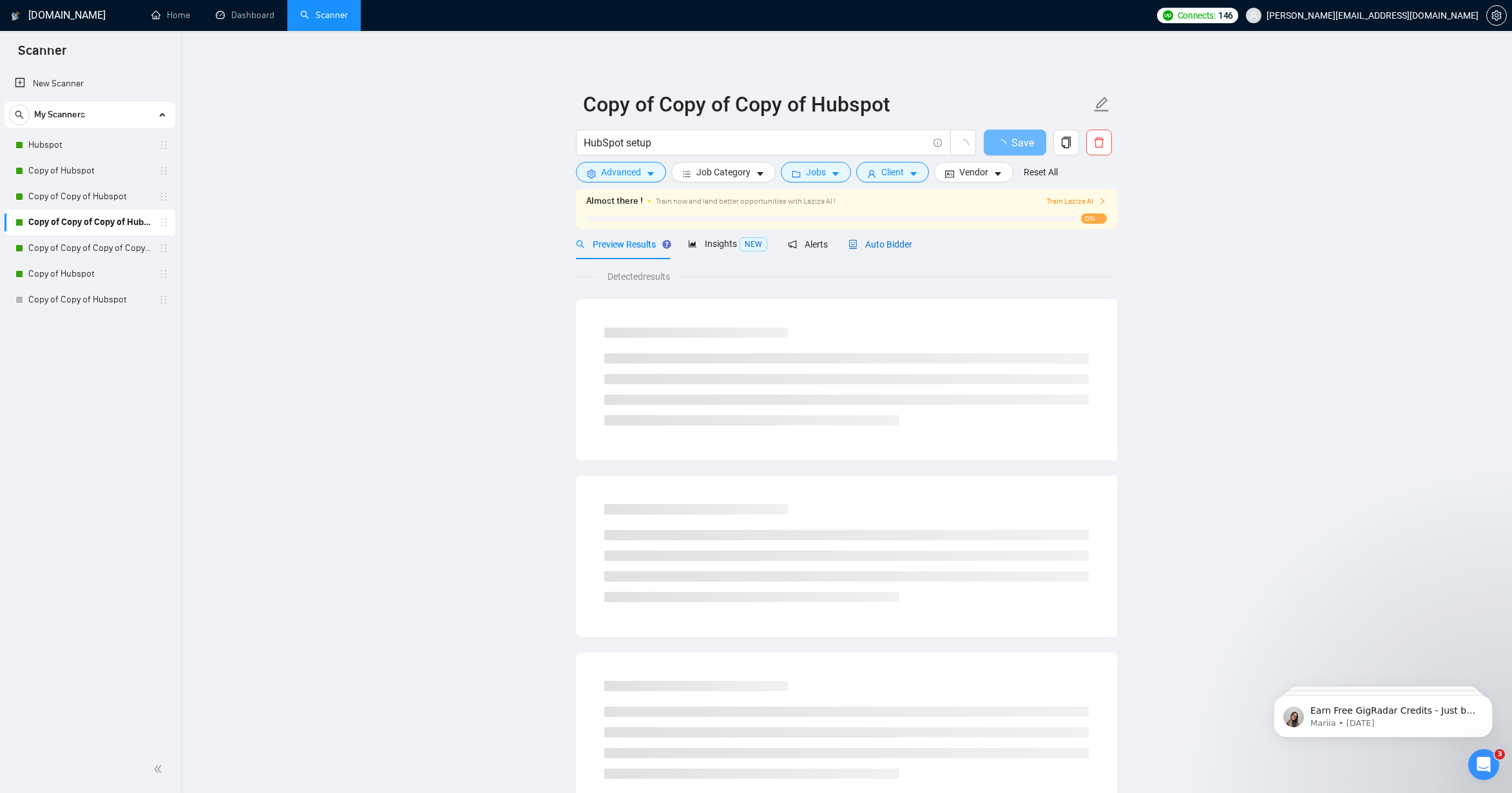
click at [880, 246] on span "Auto Bidder" at bounding box center [880, 244] width 64 height 10
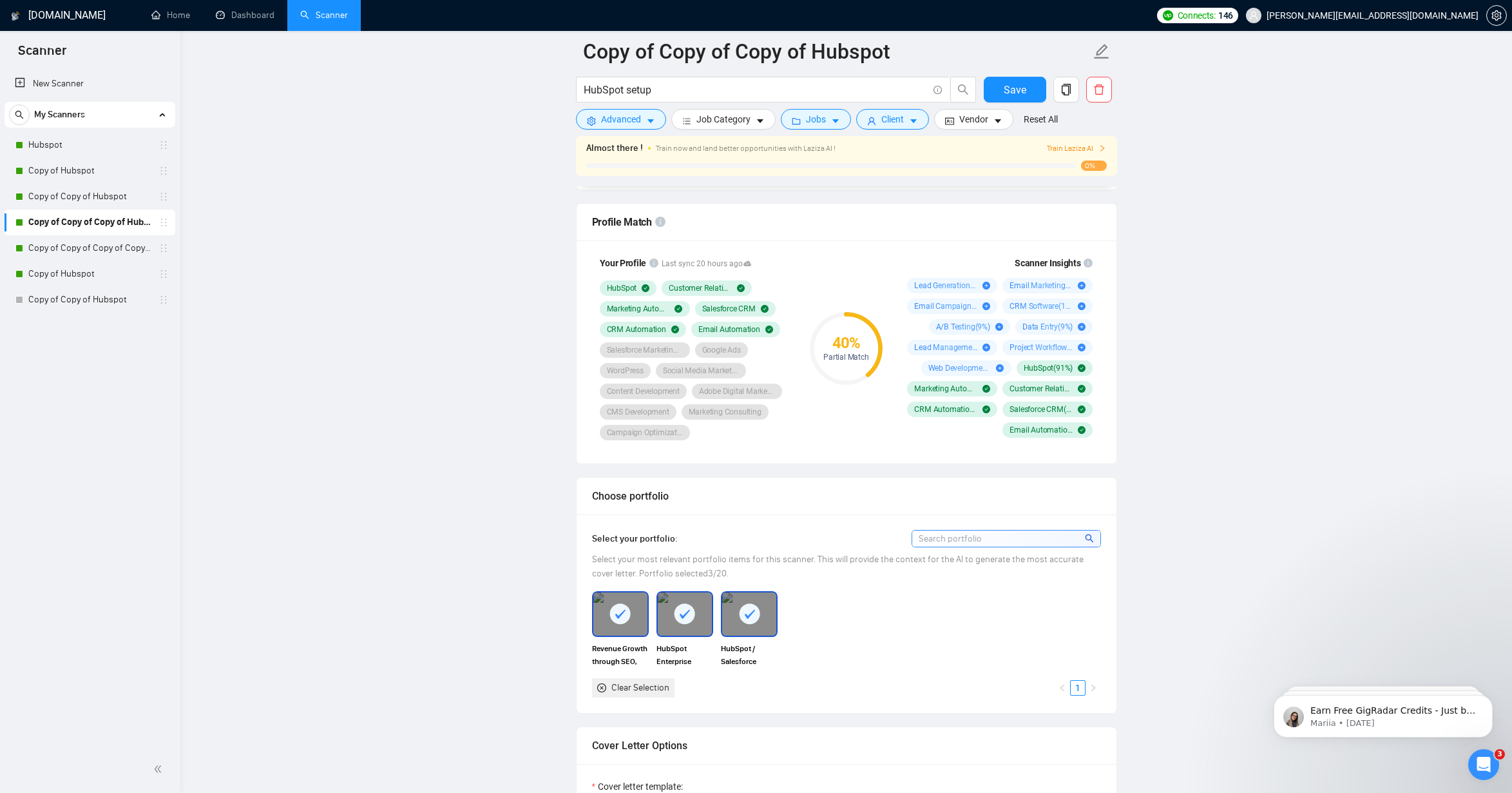
scroll to position [850, 0]
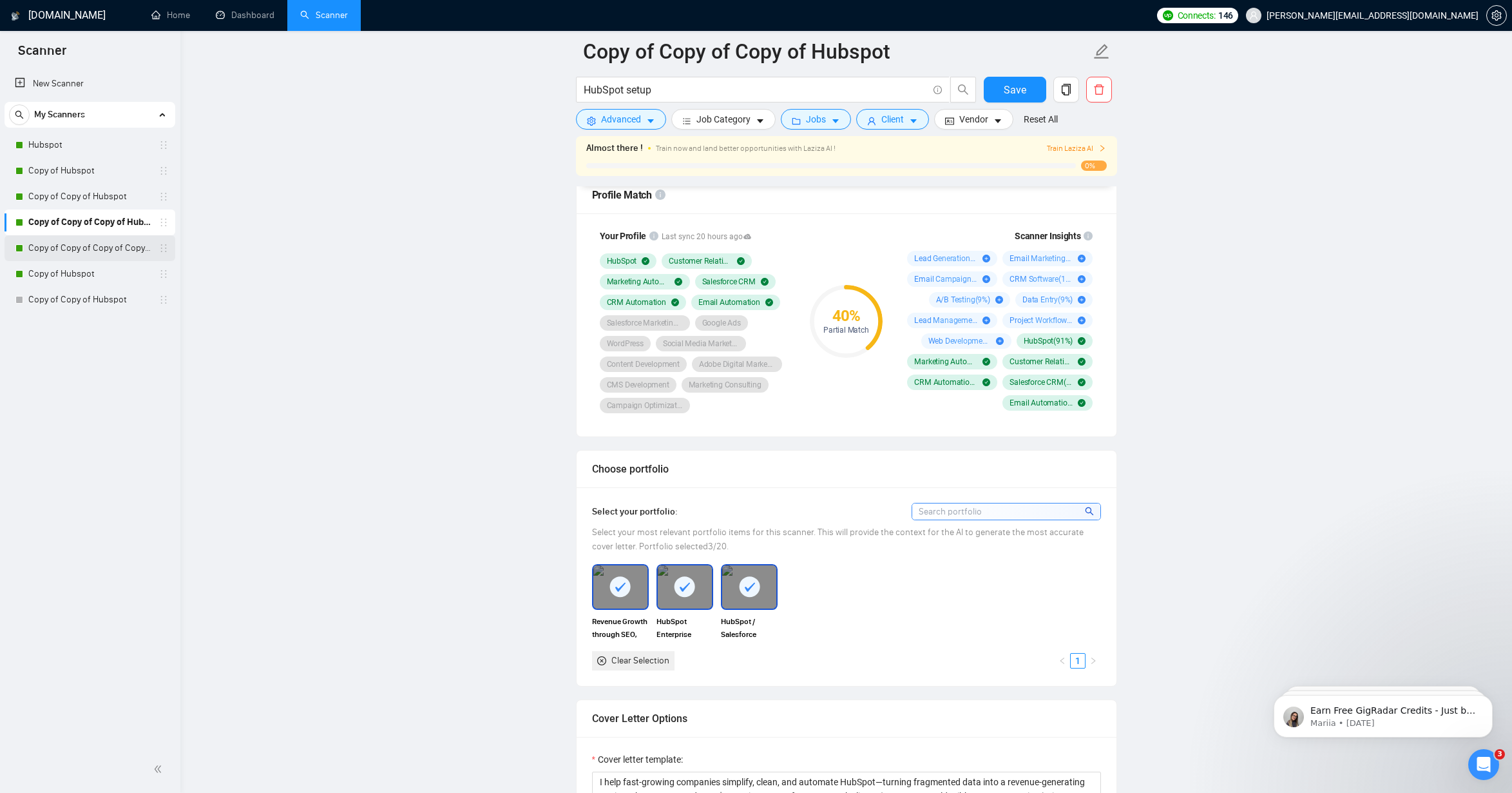
click at [49, 247] on link "Copy of Copy of Copy of Copy of Hubspot" at bounding box center [89, 248] width 122 height 26
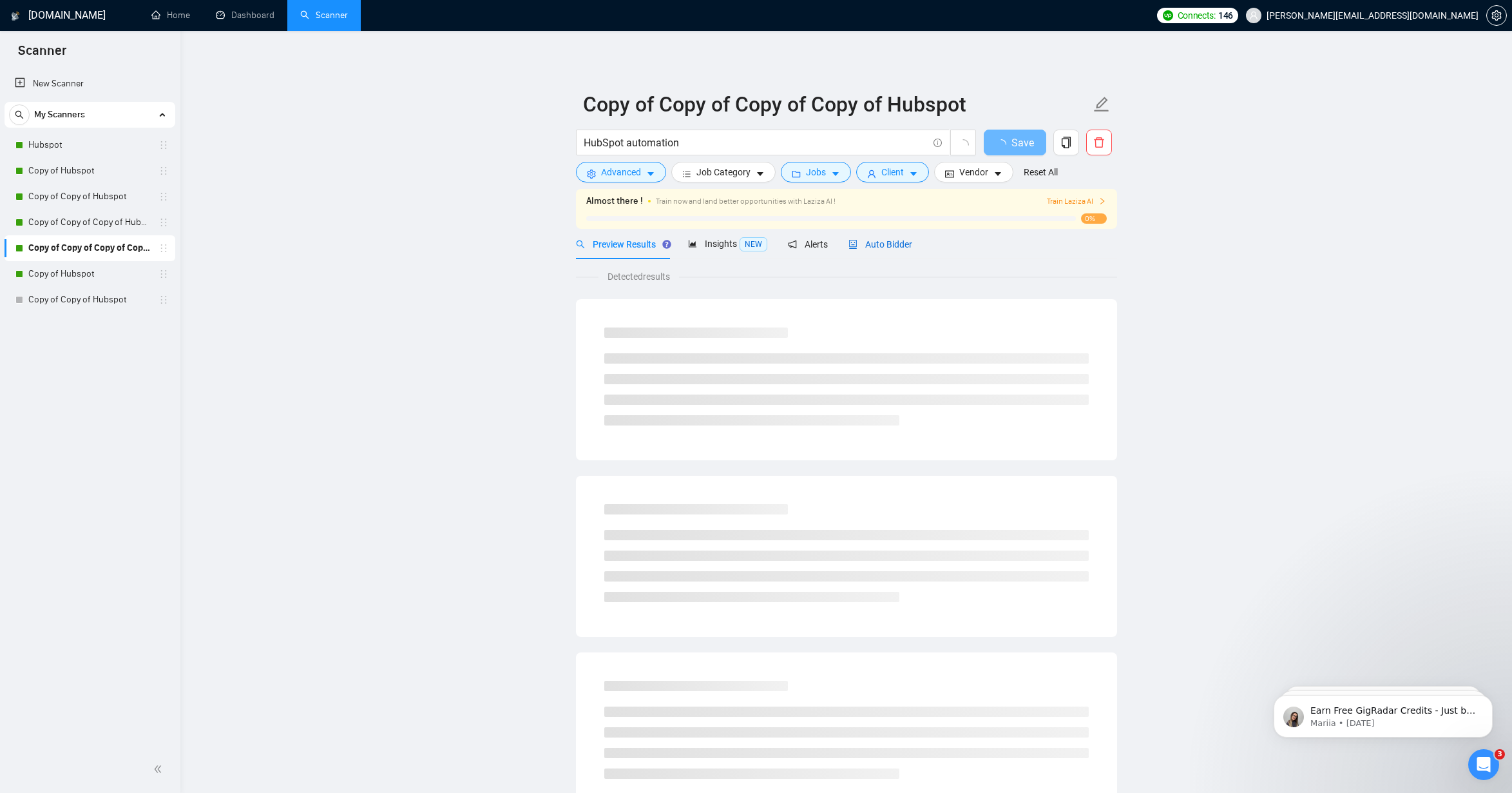
click at [868, 240] on span "Auto Bidder" at bounding box center [880, 244] width 64 height 10
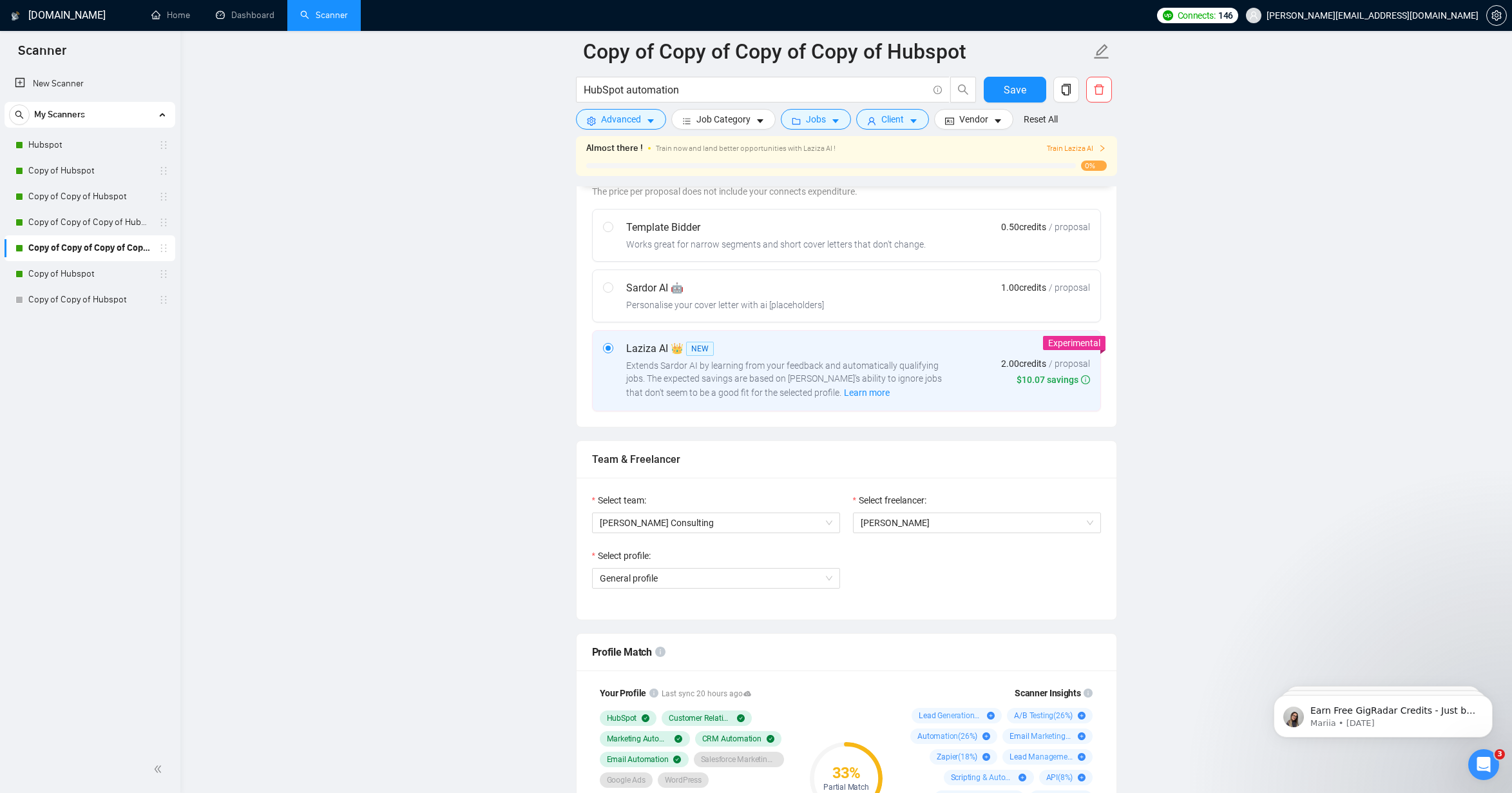
scroll to position [802, 0]
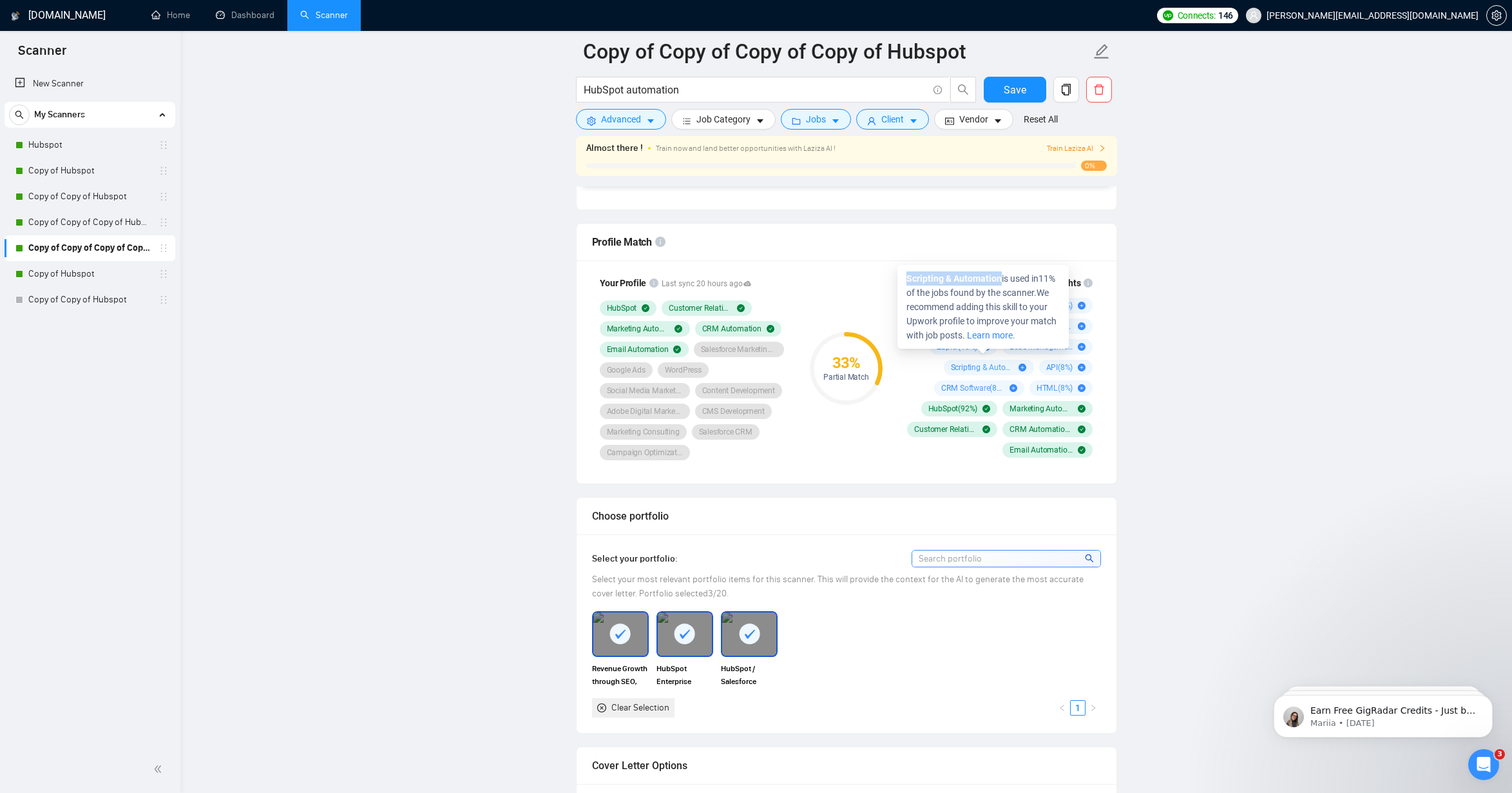
drag, startPoint x: 1010, startPoint y: 278, endPoint x: 906, endPoint y: 272, distance: 104.2
click at [906, 273] on span "Scripting & Automation is used in 11 % of the jobs found by the scanner. We rec…" at bounding box center [981, 306] width 150 height 67
copy strong "Scripting & Automation"
click at [58, 275] on link "Copy of Hubspot" at bounding box center [89, 274] width 122 height 26
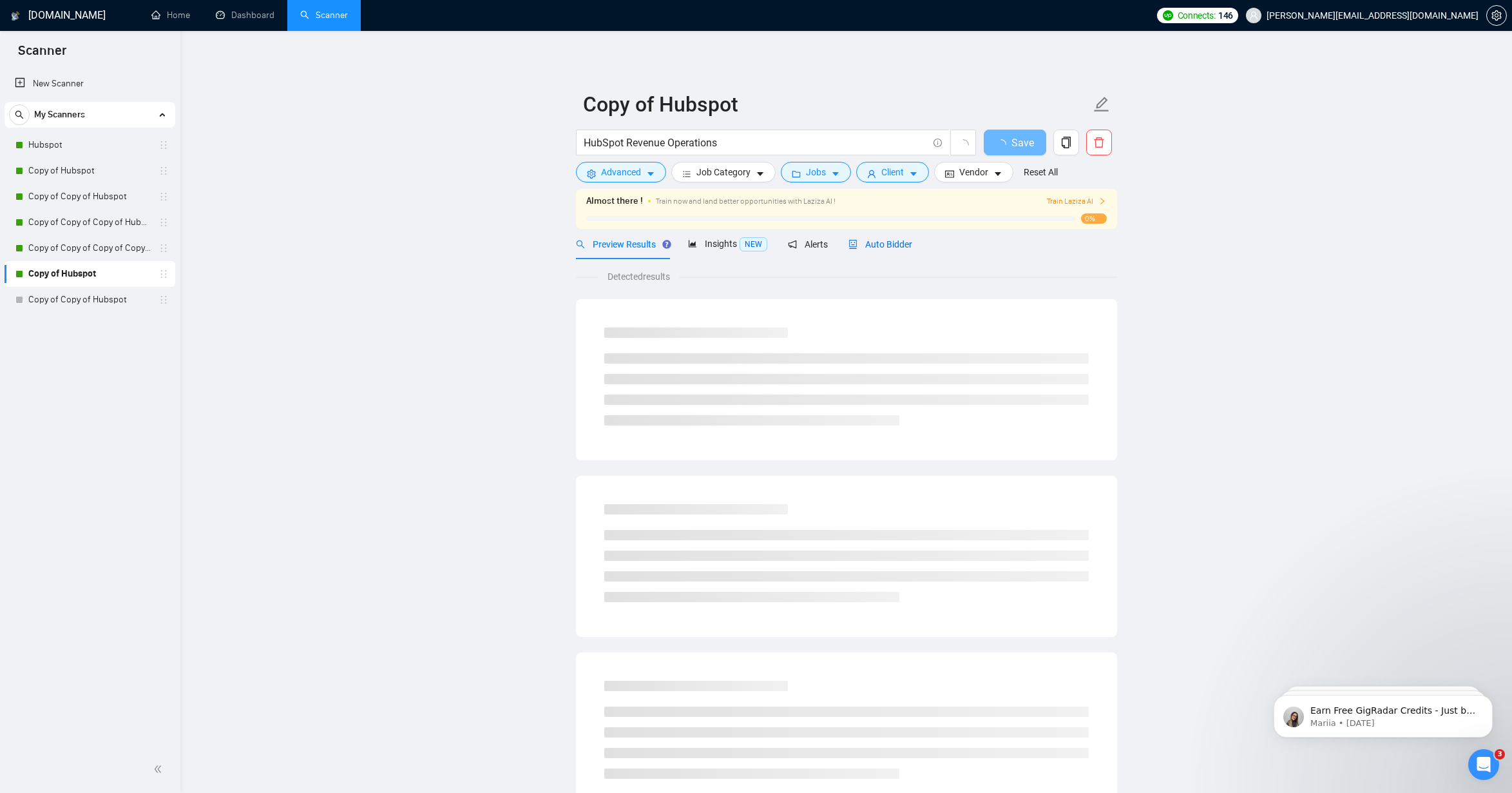
click at [881, 245] on span "Auto Bidder" at bounding box center [880, 244] width 64 height 10
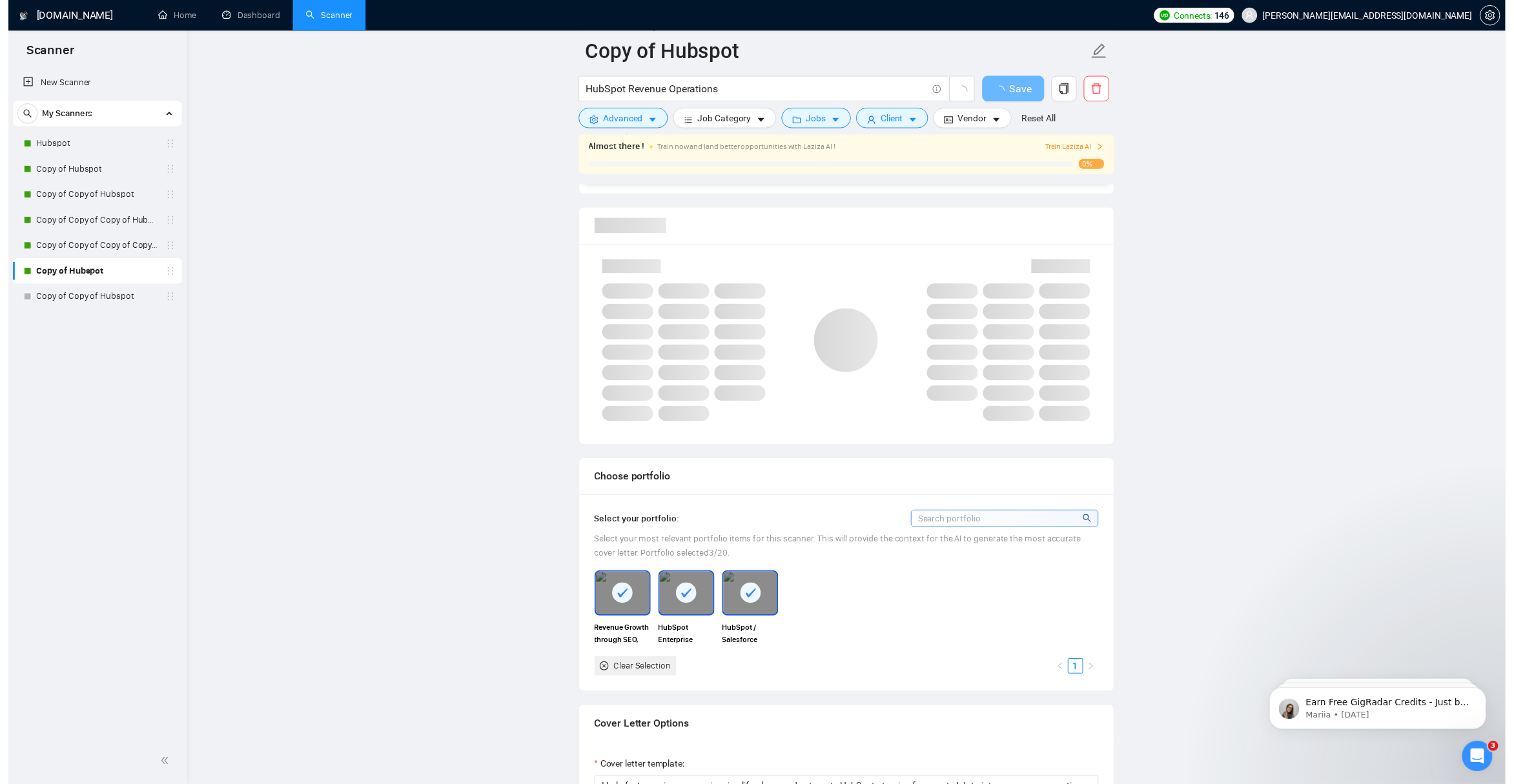
scroll to position [838, 0]
